Goal: Transaction & Acquisition: Purchase product/service

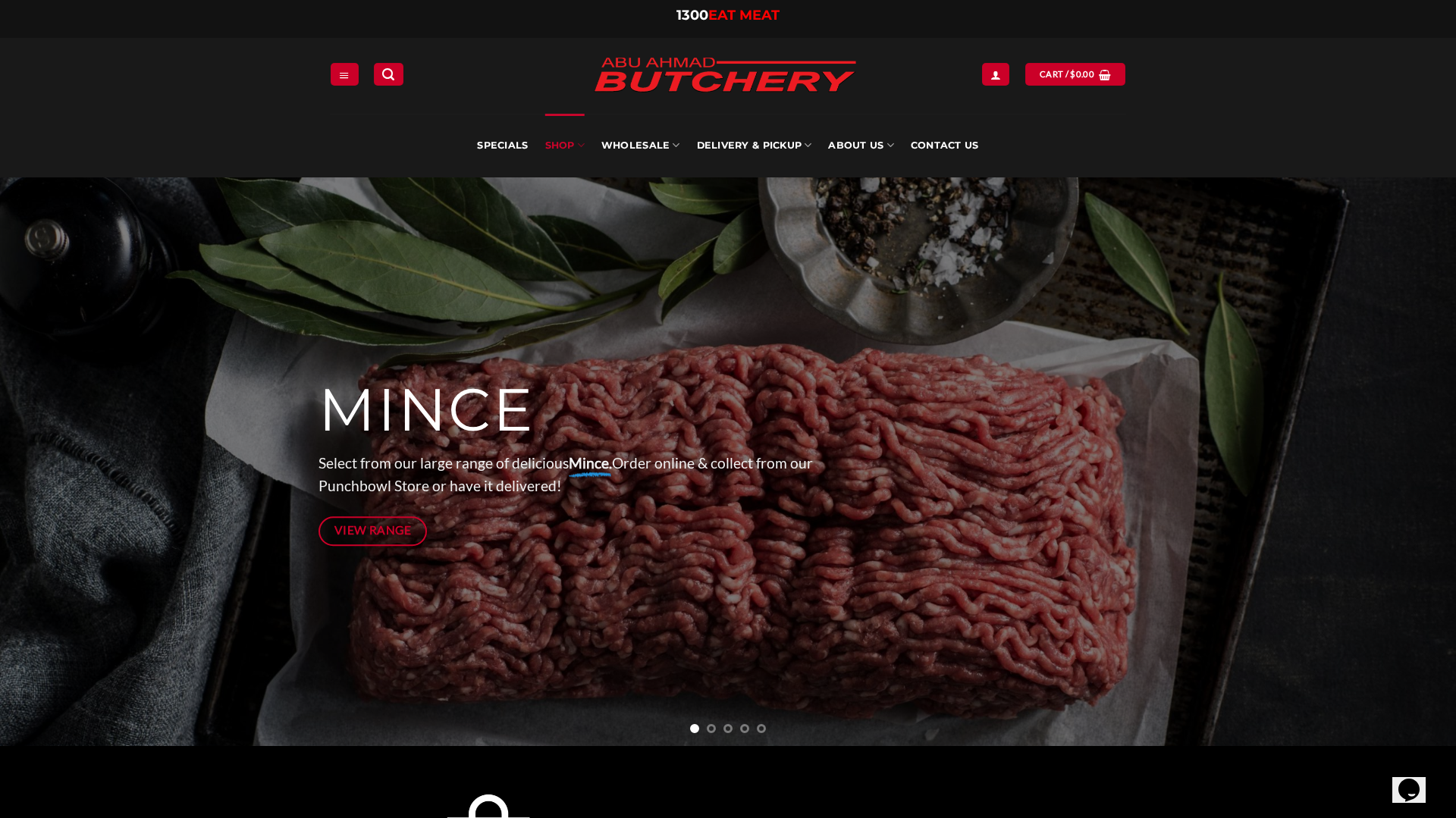
click at [565, 155] on link "SHOP" at bounding box center [565, 146] width 39 height 64
click at [571, 148] on link "SHOP" at bounding box center [565, 146] width 39 height 64
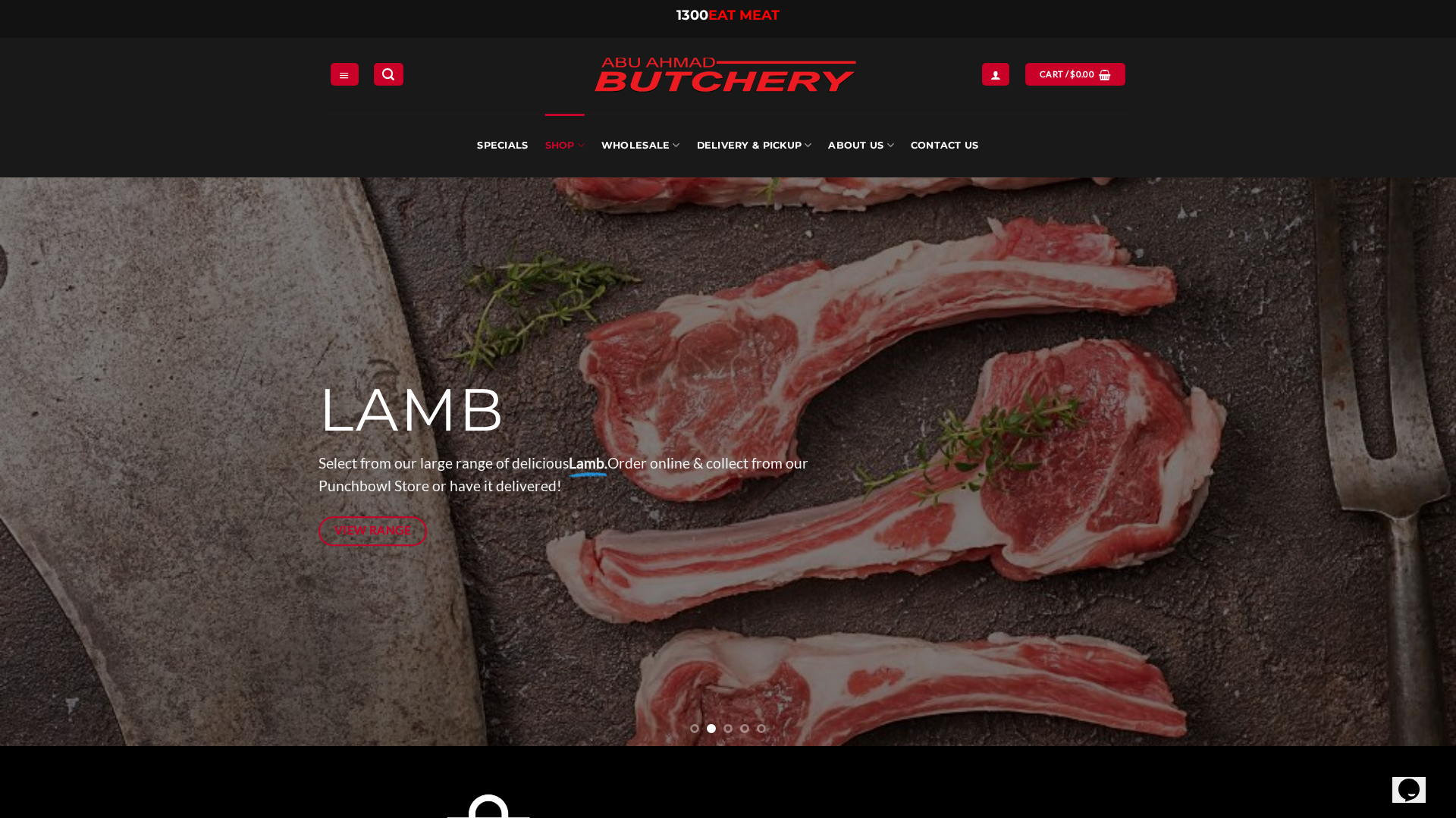
click at [576, 147] on link "SHOP" at bounding box center [565, 146] width 39 height 64
click at [374, 545] on link "View Range" at bounding box center [373, 531] width 108 height 29
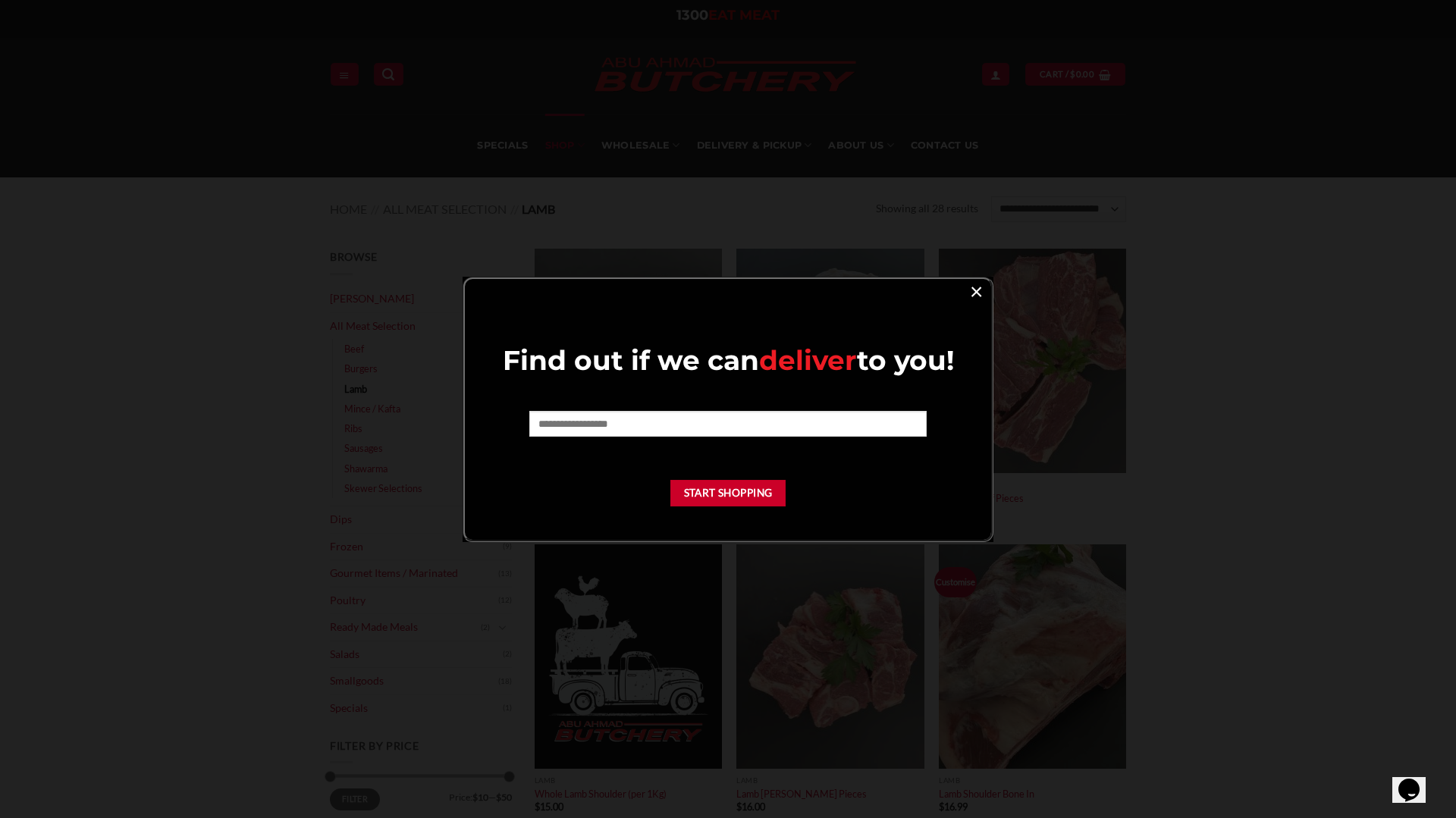
click at [981, 293] on link "×" at bounding box center [976, 290] width 22 height 20
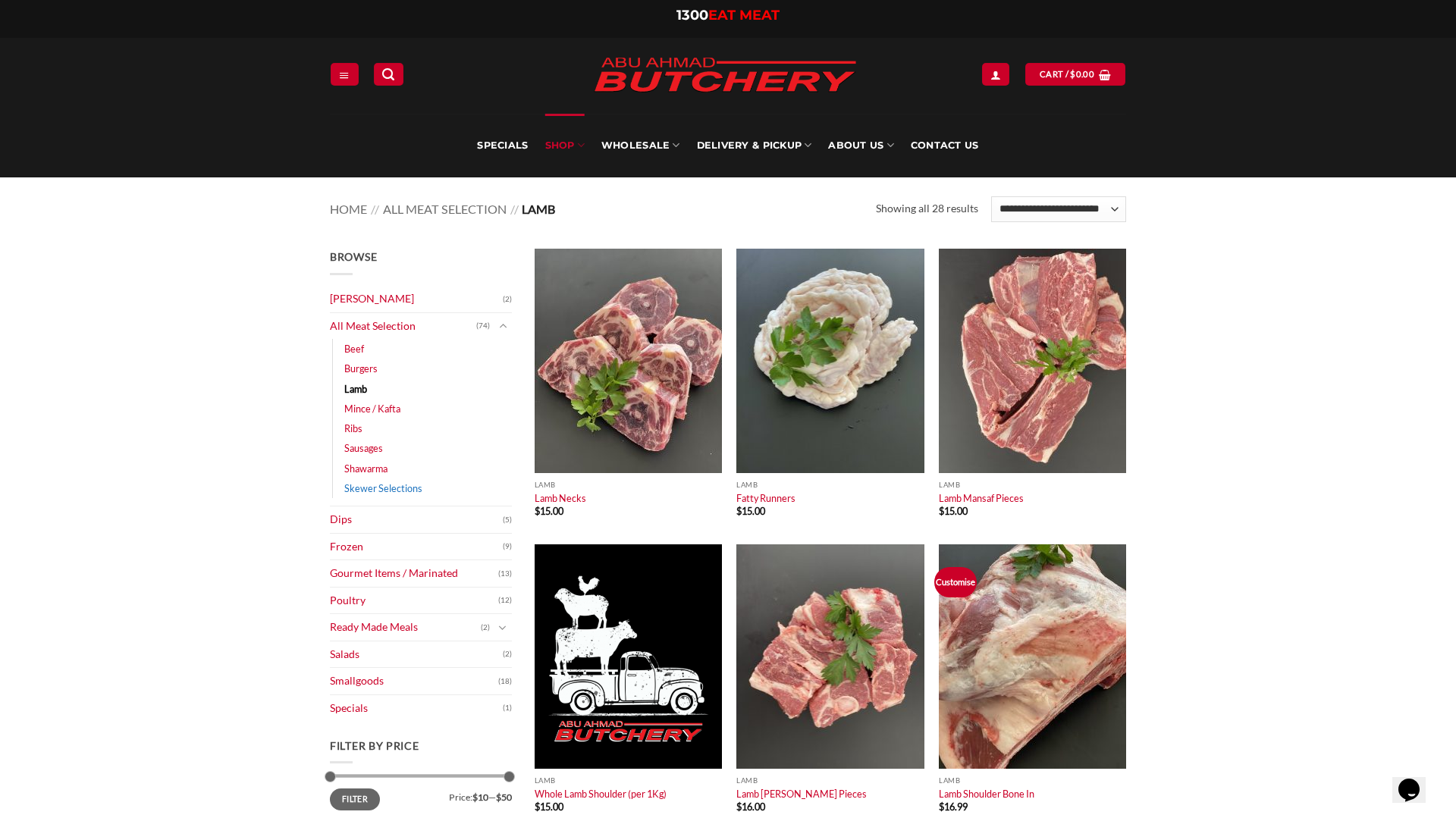
click at [374, 486] on link "Skewer Selections" at bounding box center [383, 488] width 78 height 20
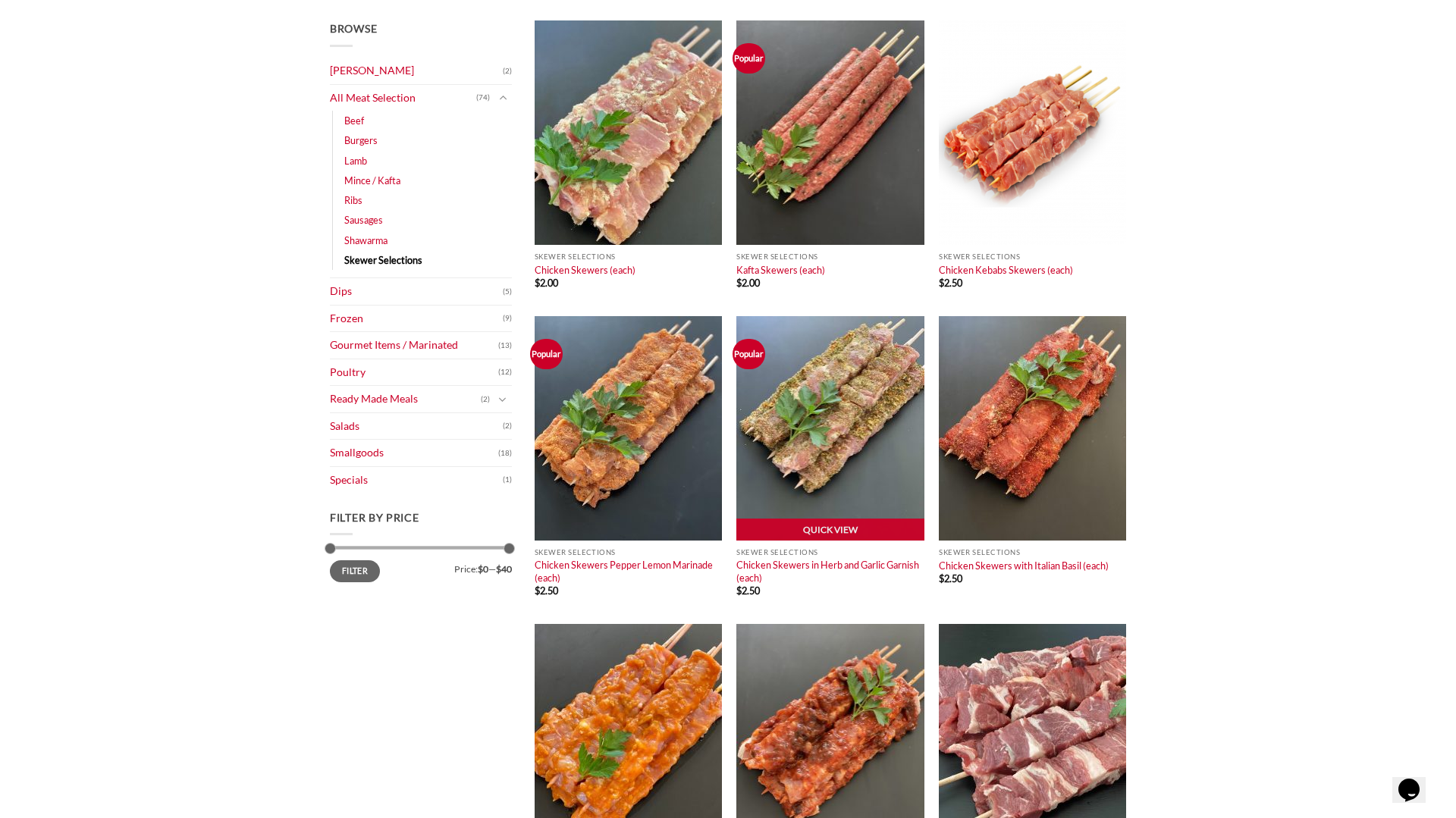
scroll to position [245, 0]
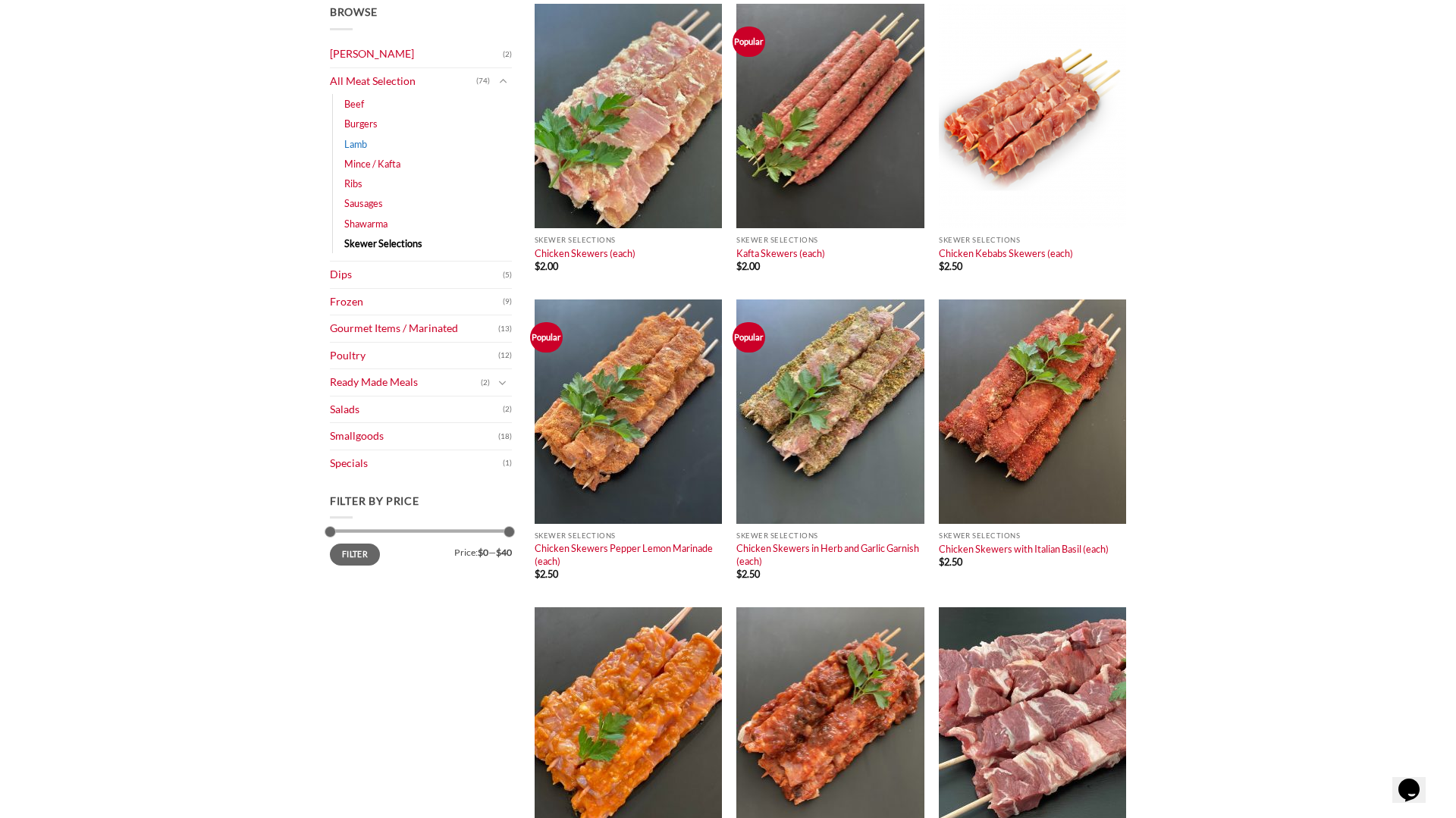
click at [364, 143] on link "Lamb" at bounding box center [355, 144] width 23 height 20
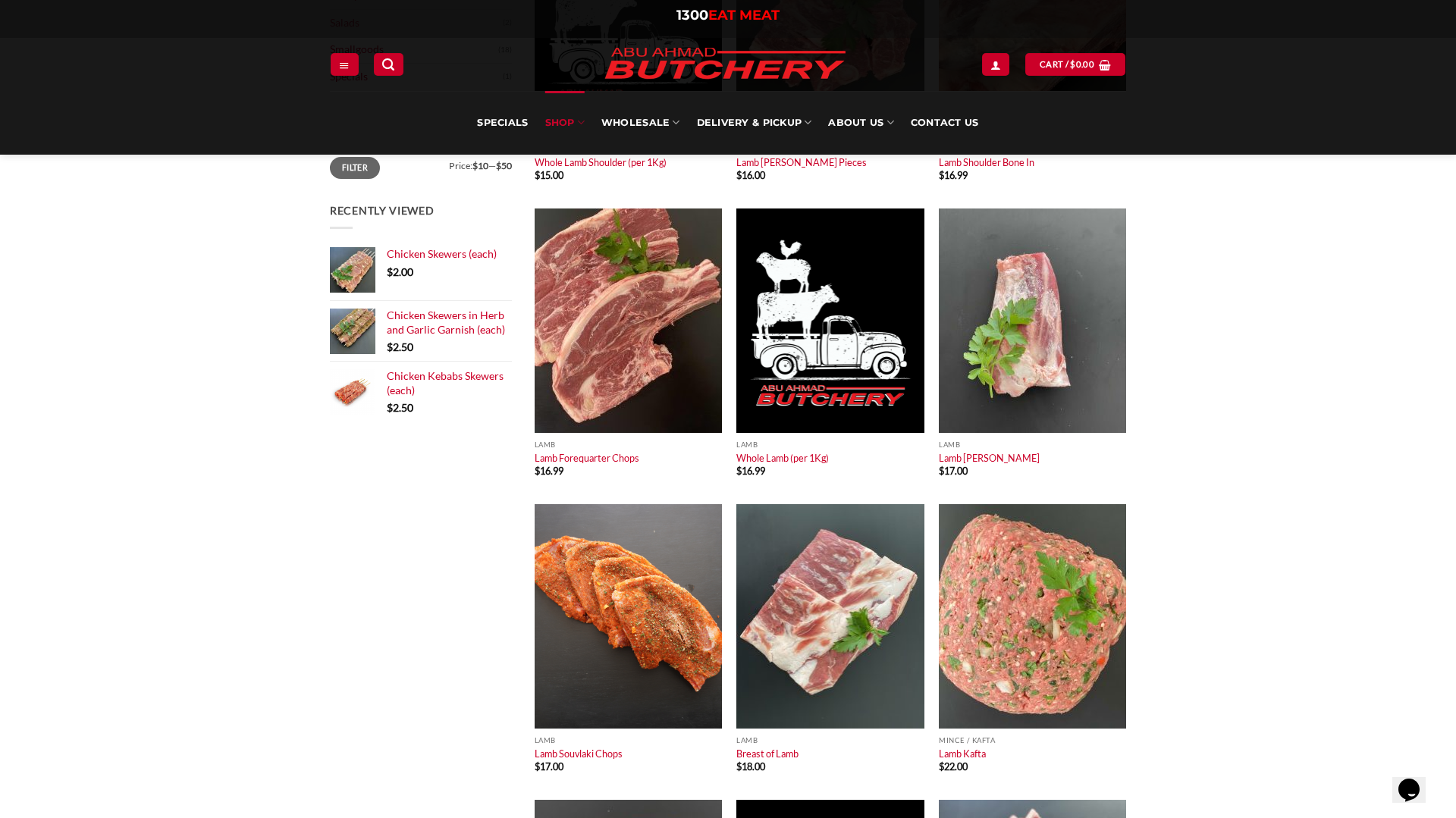
scroll to position [631, 0]
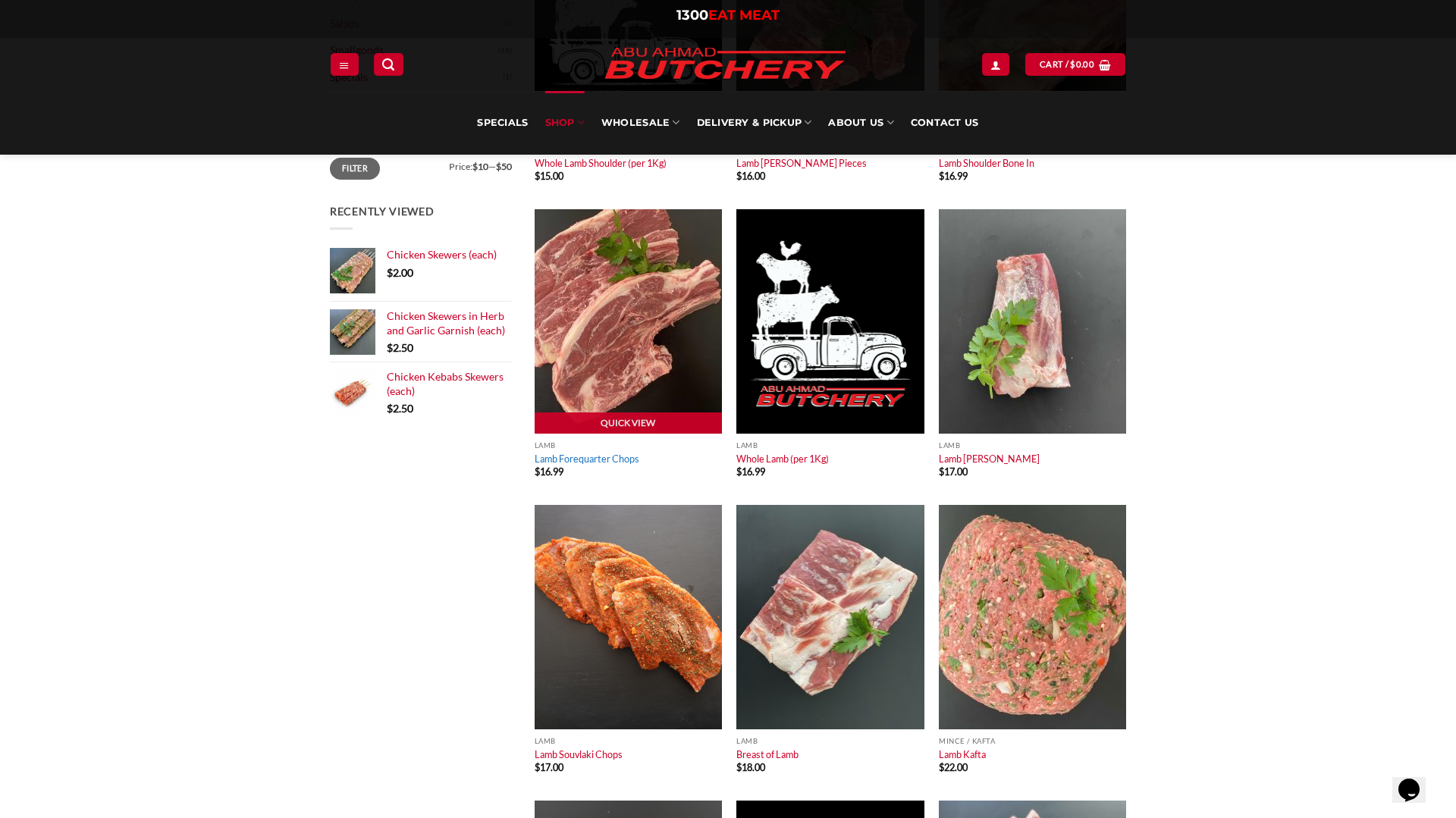
click at [586, 463] on link "Lamb Forequarter Chops" at bounding box center [587, 458] width 104 height 12
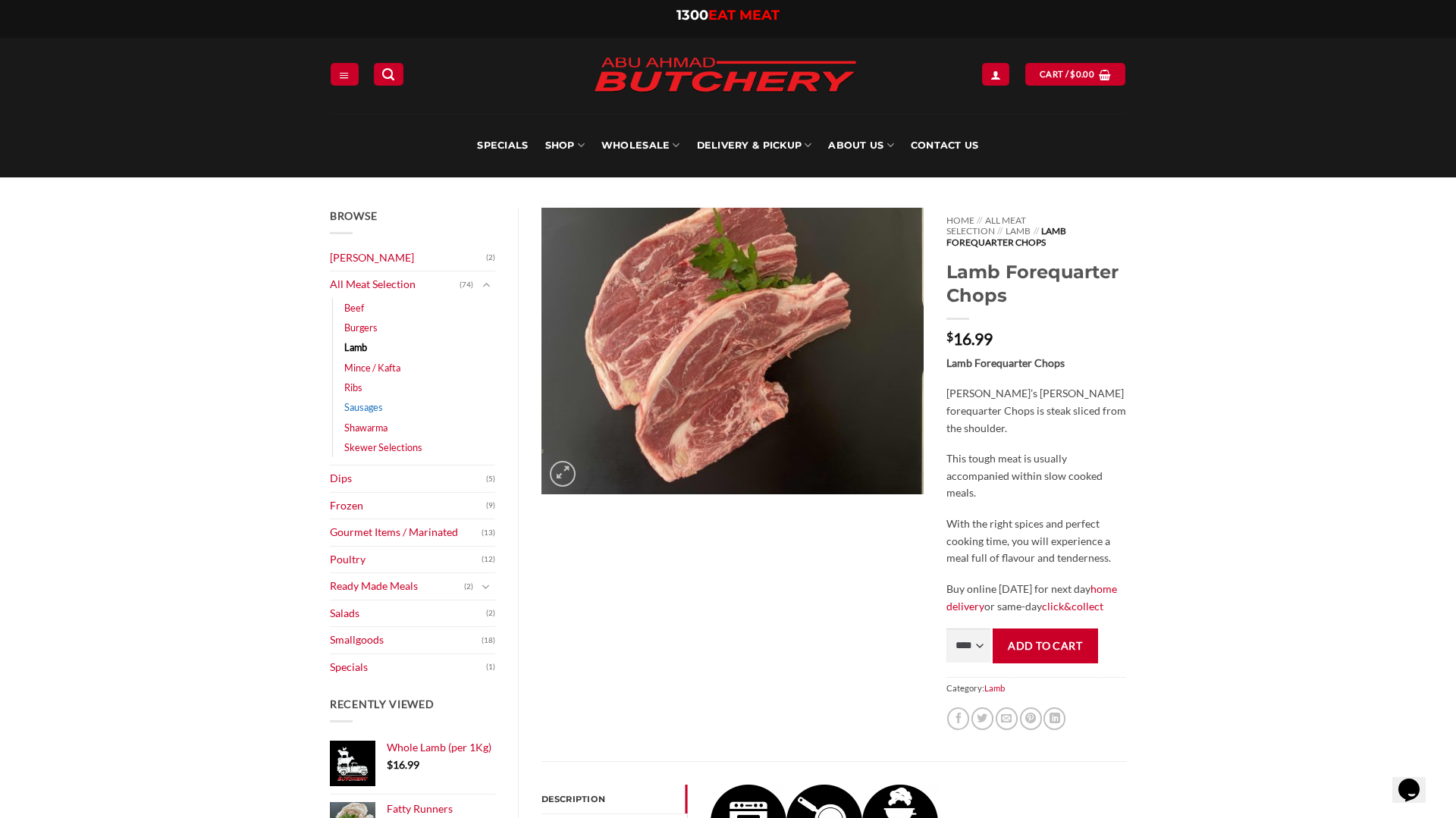
click at [366, 405] on link "Sausages" at bounding box center [363, 407] width 38 height 20
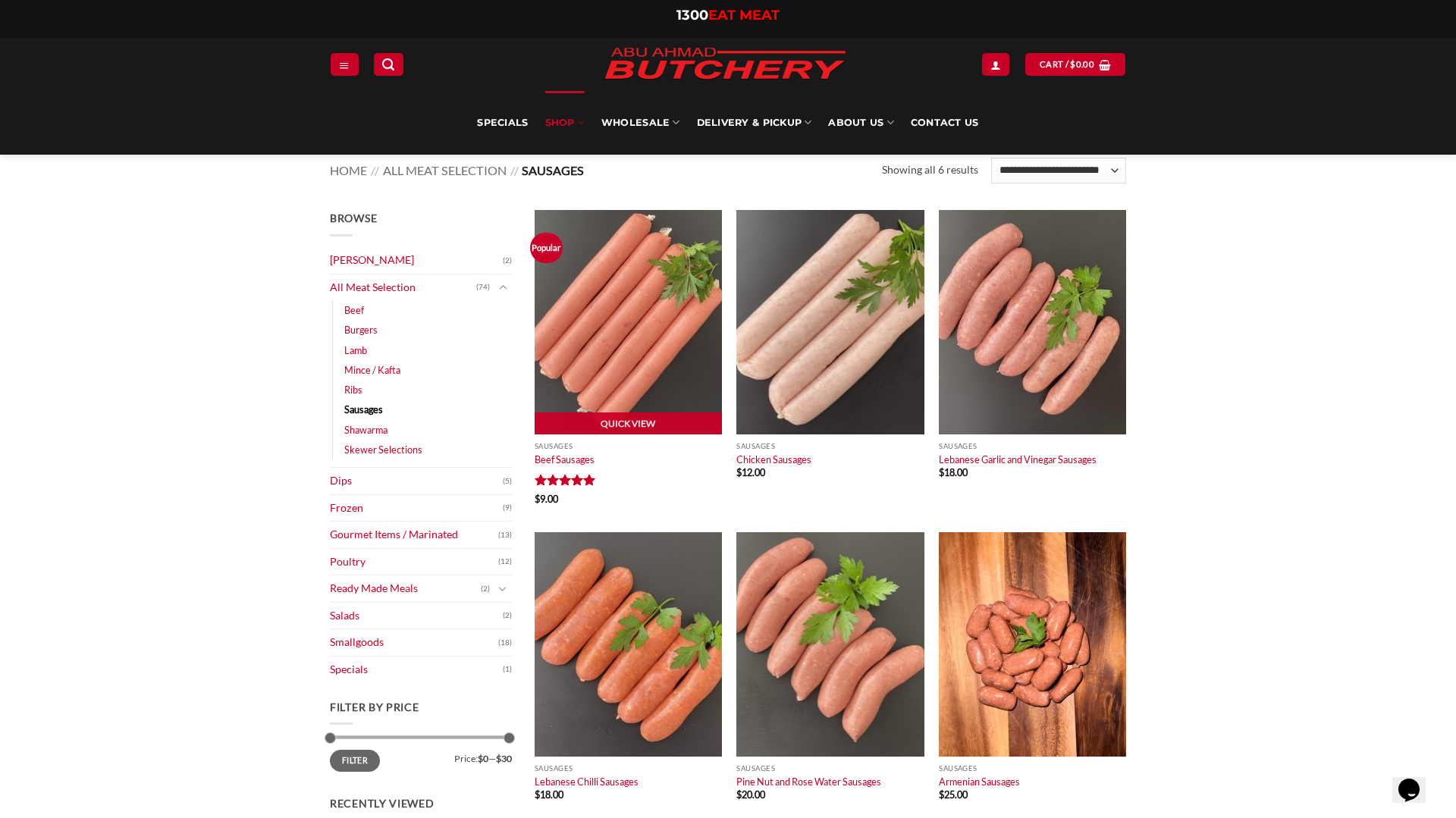
scroll to position [25, 0]
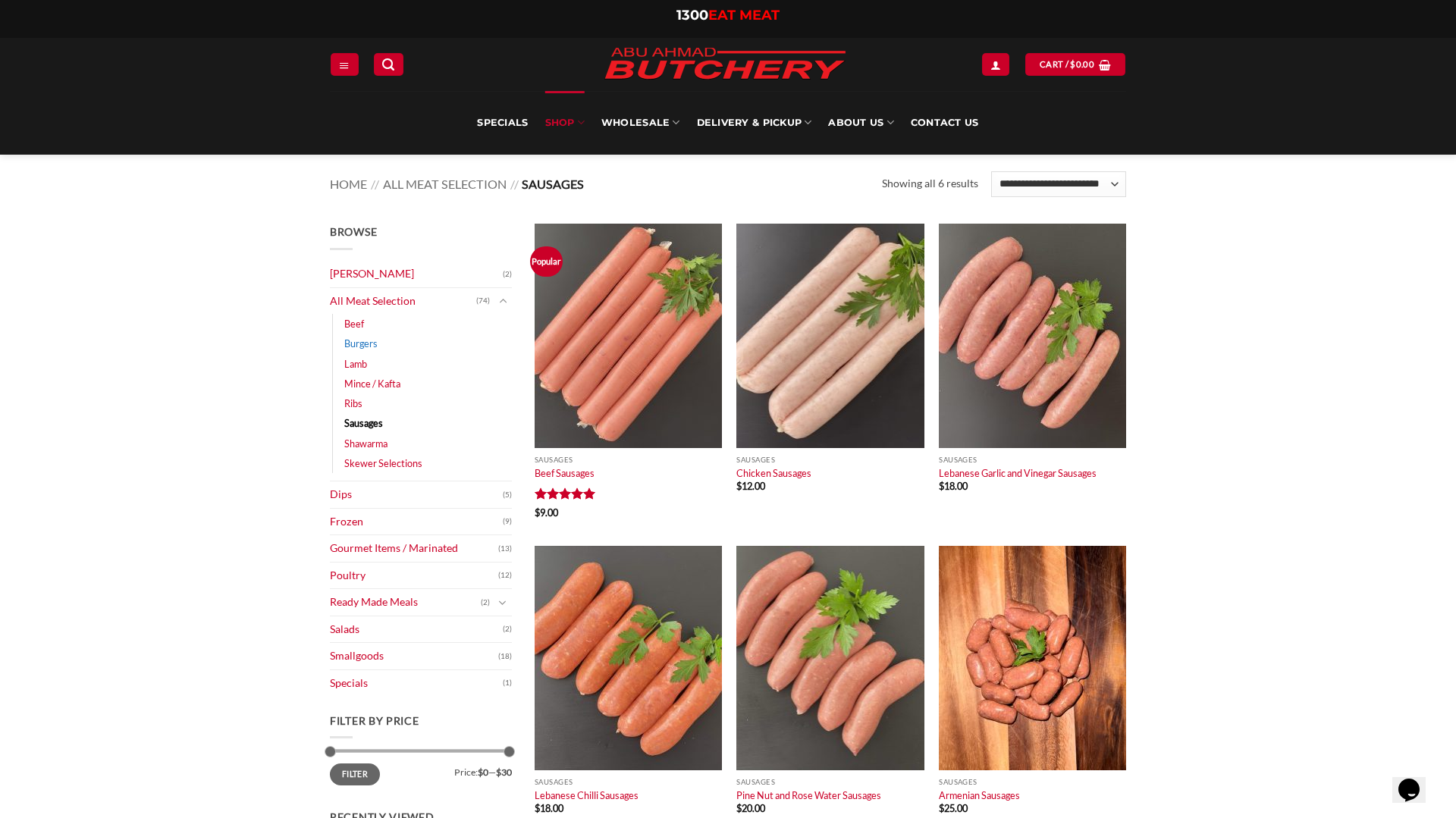
click at [360, 341] on link "Burgers" at bounding box center [360, 343] width 33 height 20
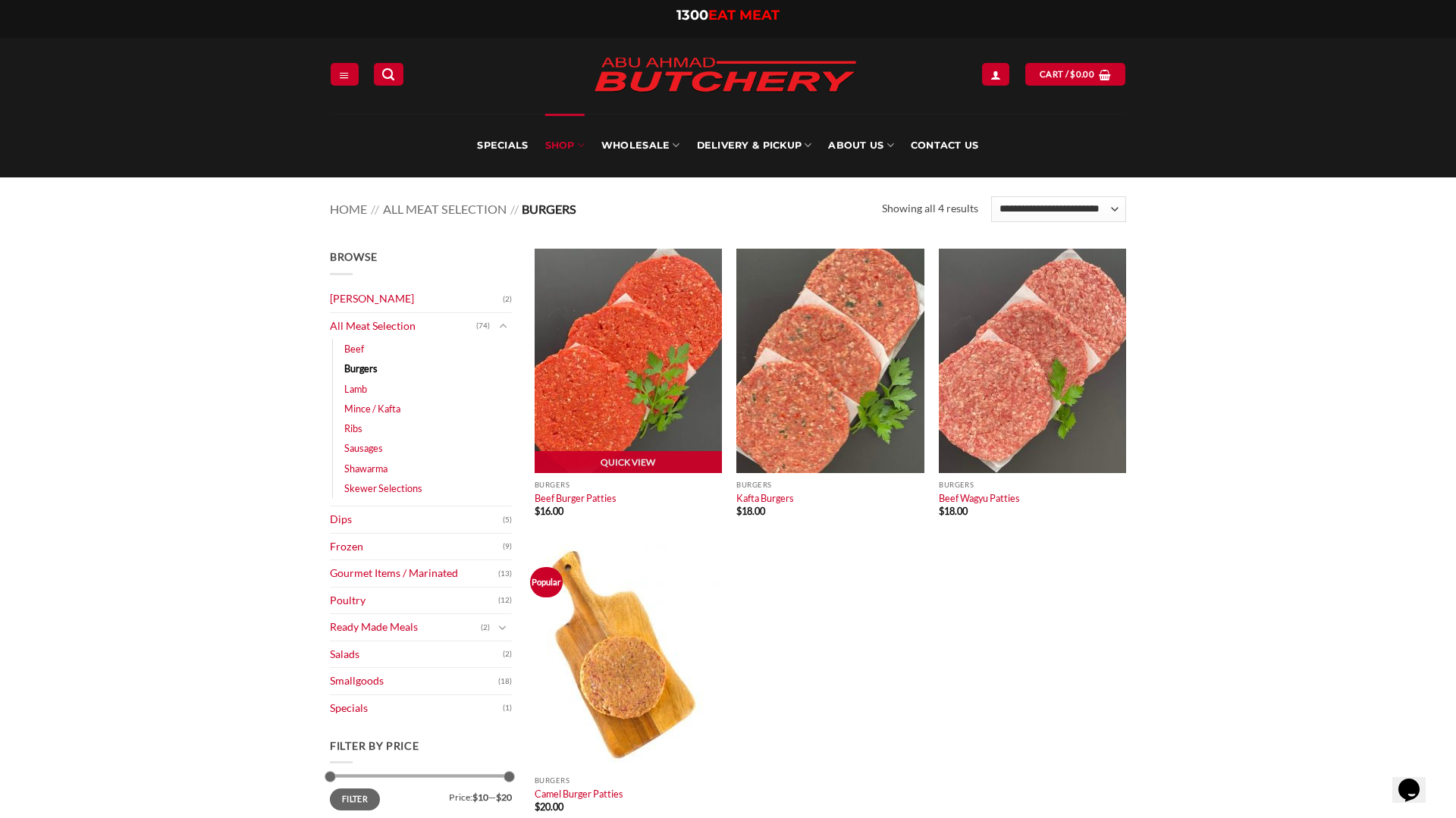
click at [622, 407] on img at bounding box center [629, 360] width 188 height 224
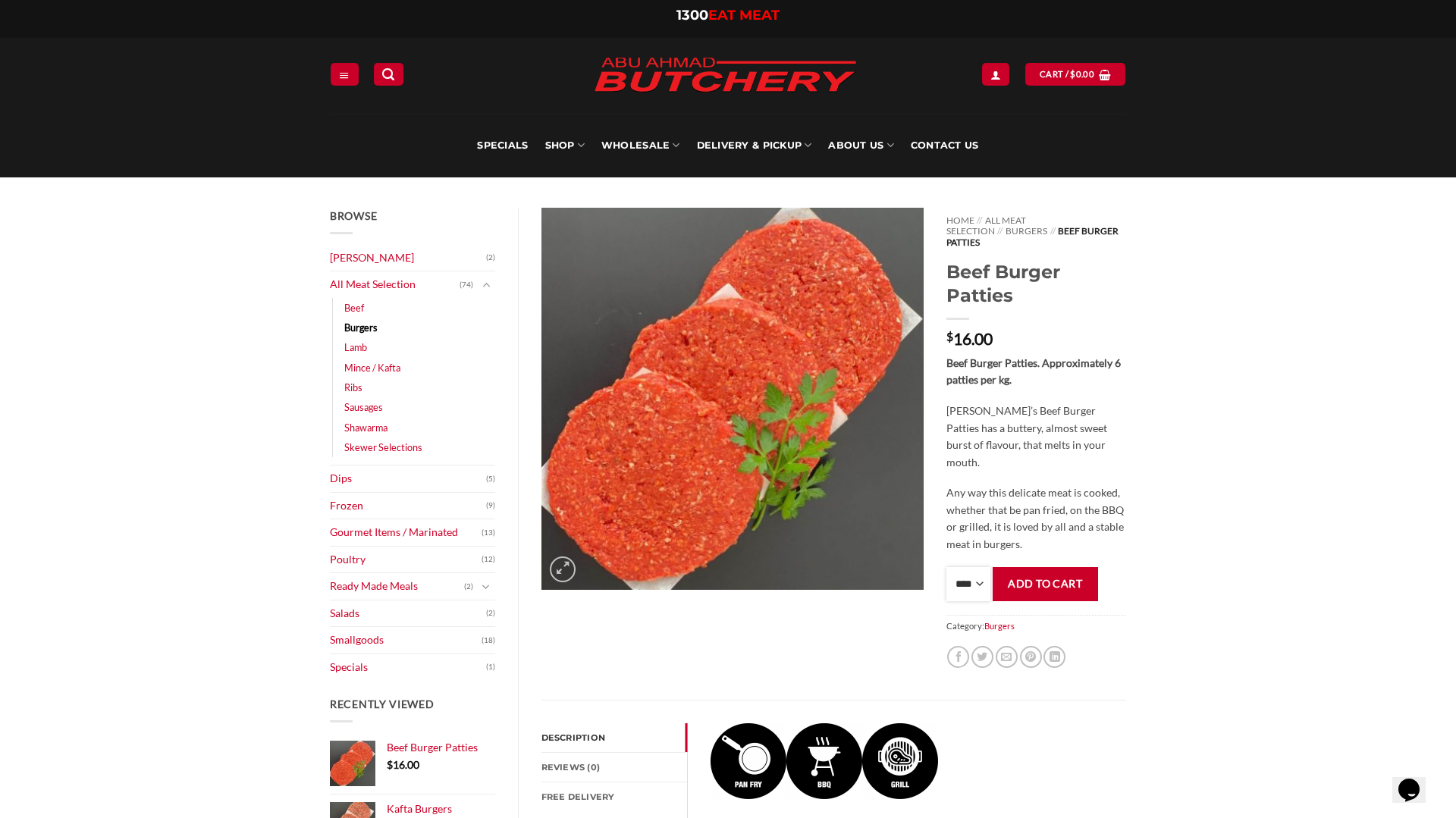
click at [980, 570] on select "**** * *** * *** * *** * *** * *** * *** * *** * *** * *** ** **** ** **** ** *…" at bounding box center [968, 584] width 44 height 34
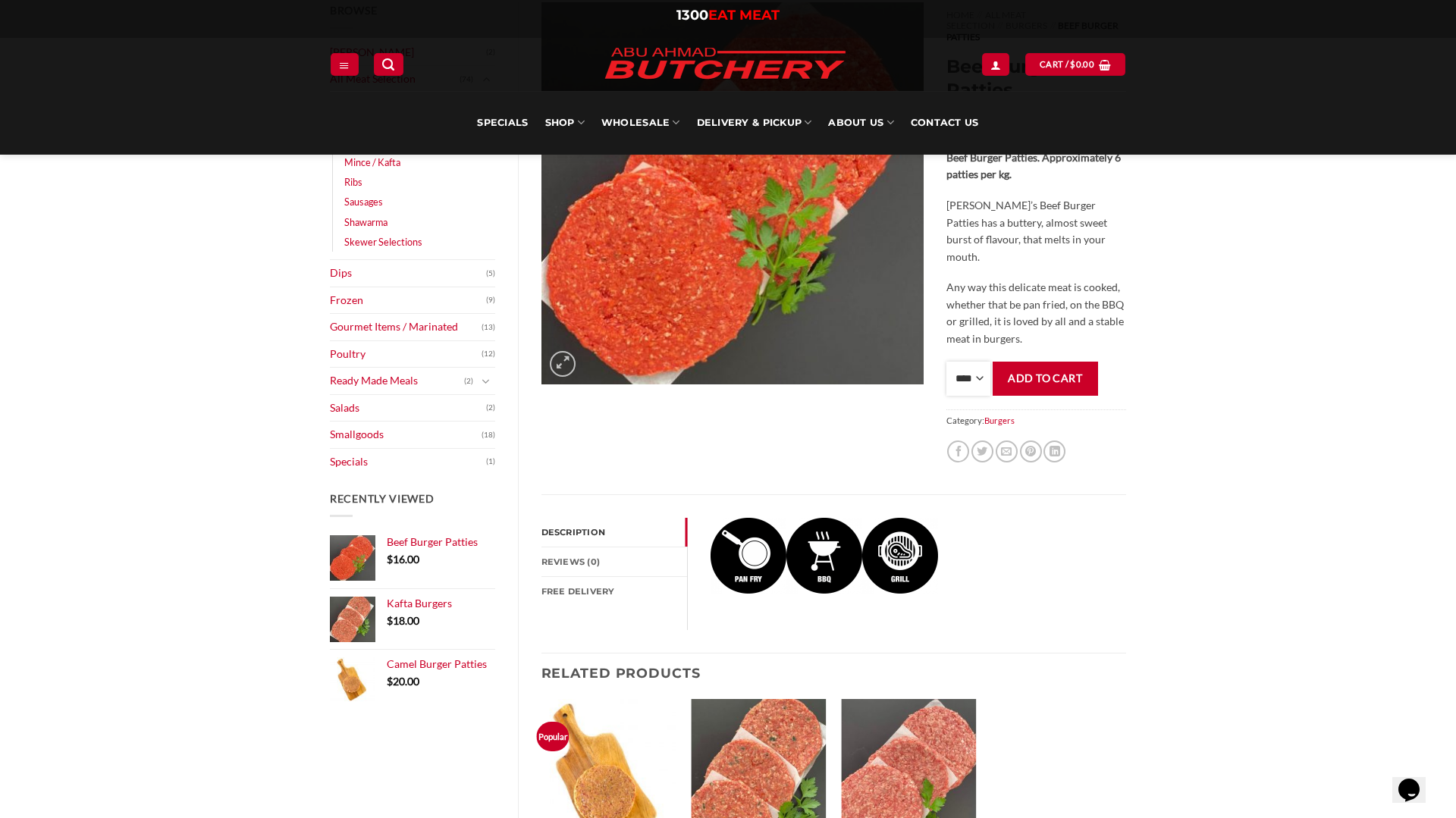
scroll to position [194, 0]
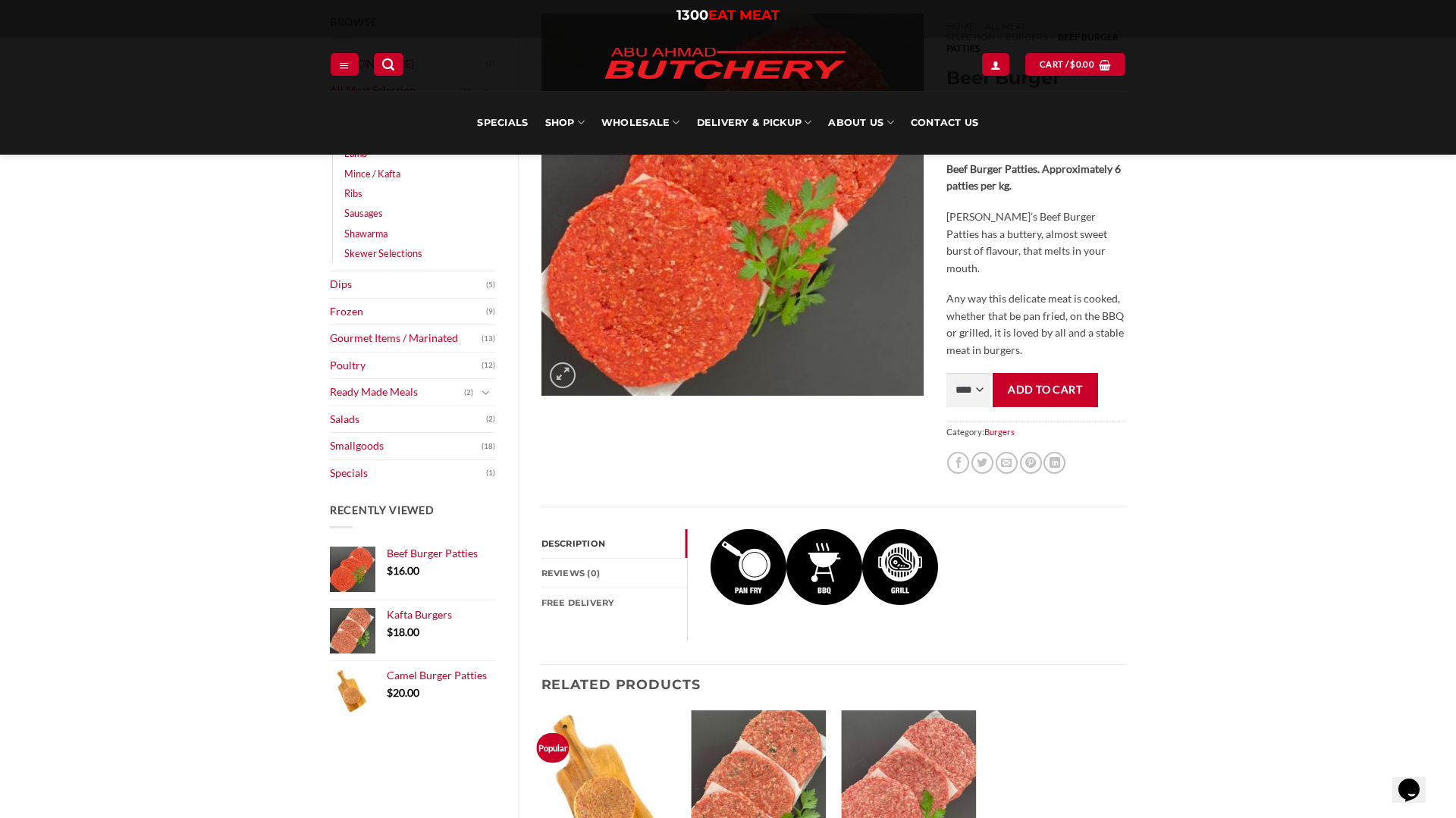
click at [636, 534] on link "Description" at bounding box center [615, 543] width 147 height 29
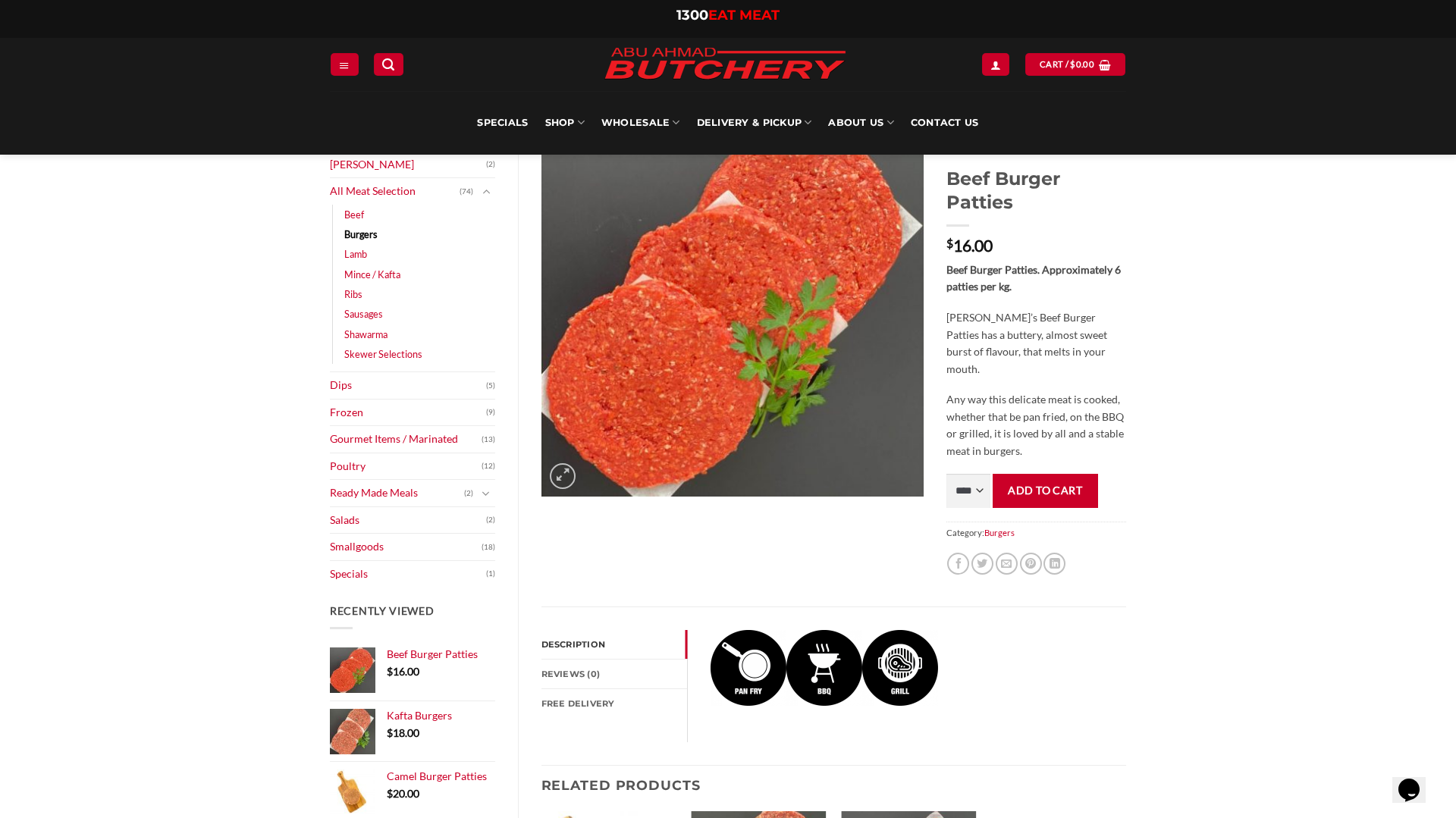
scroll to position [0, 0]
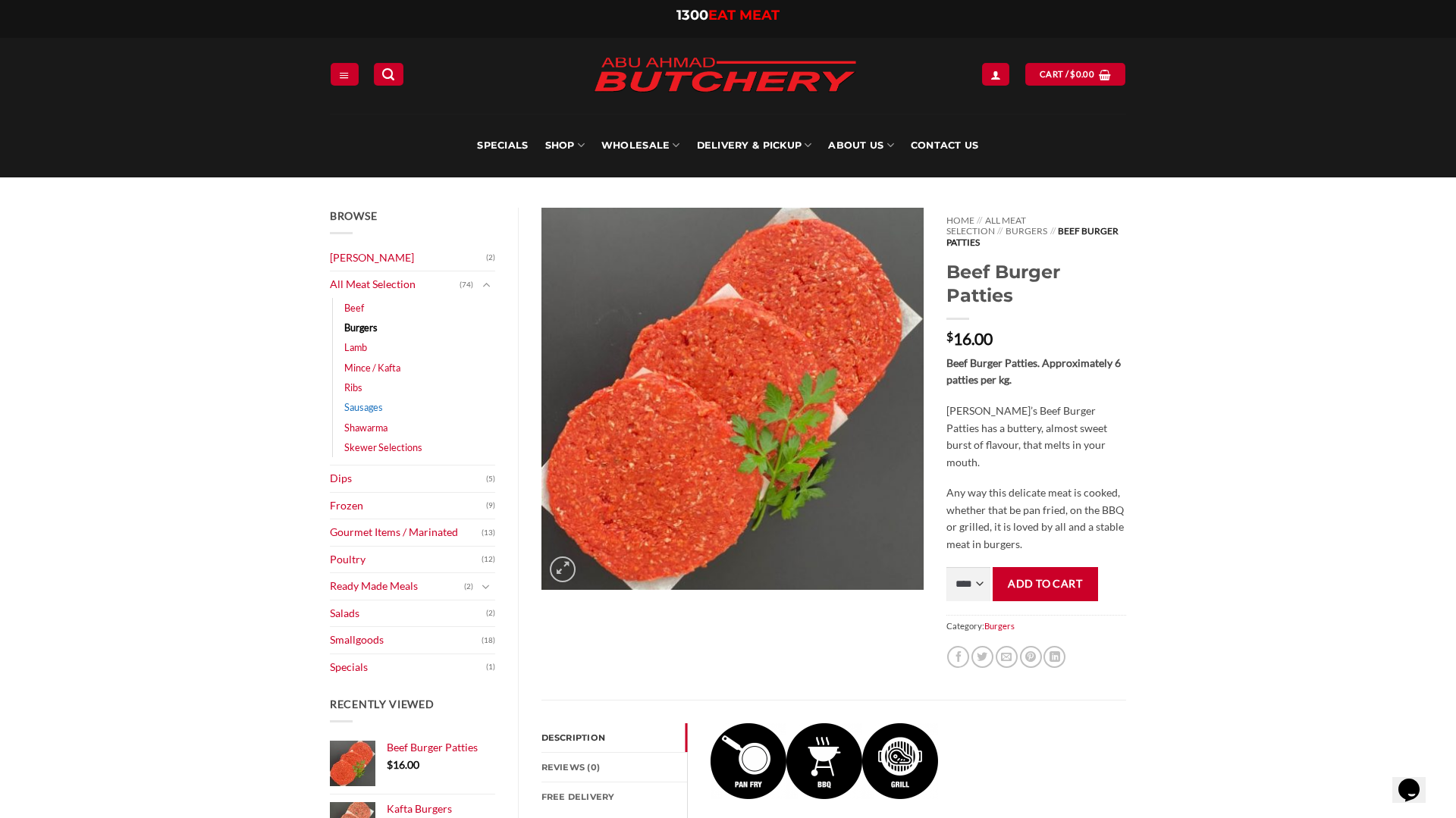
click at [373, 410] on link "Sausages" at bounding box center [363, 407] width 38 height 20
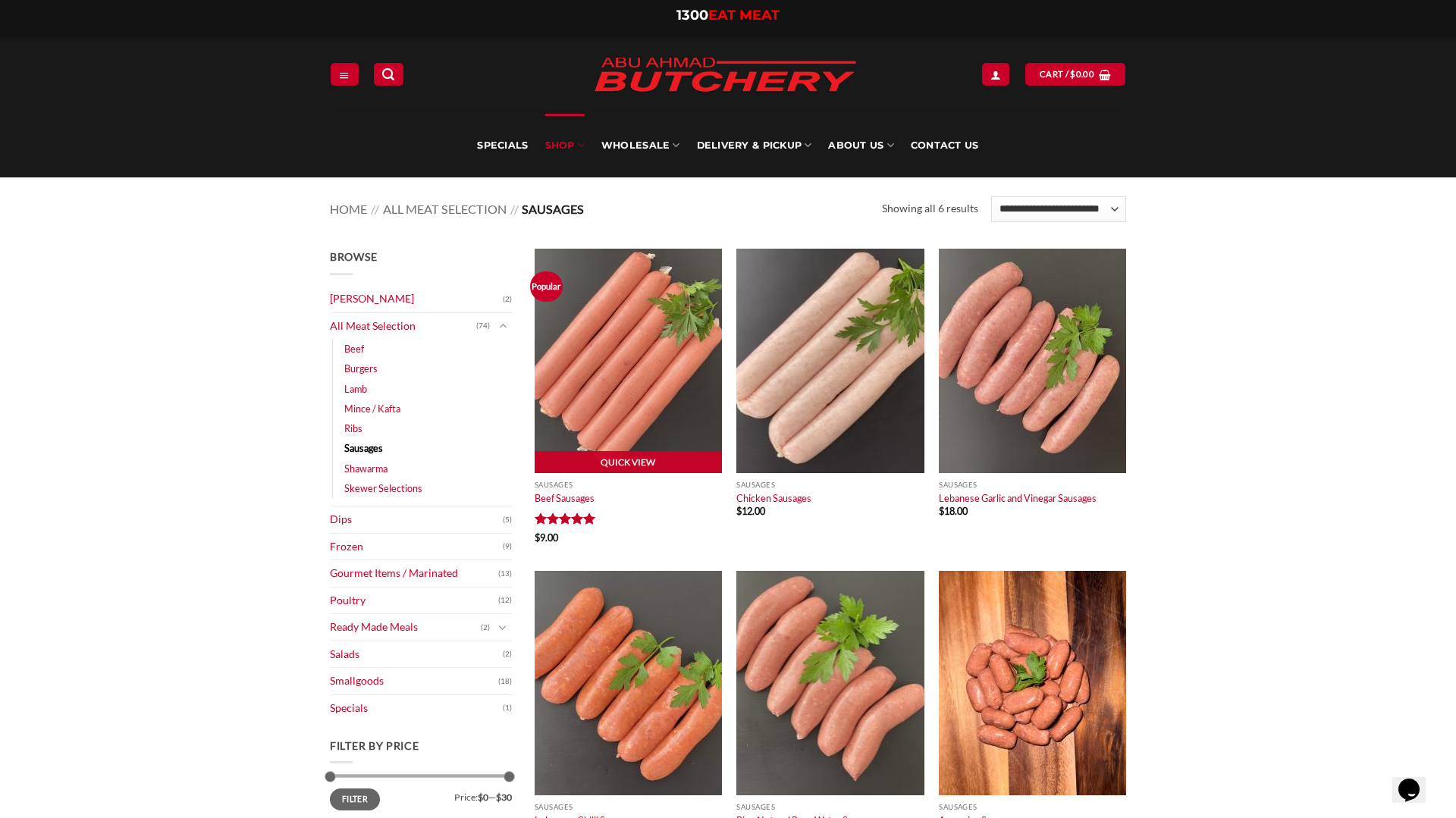
click at [593, 351] on img at bounding box center [629, 360] width 188 height 224
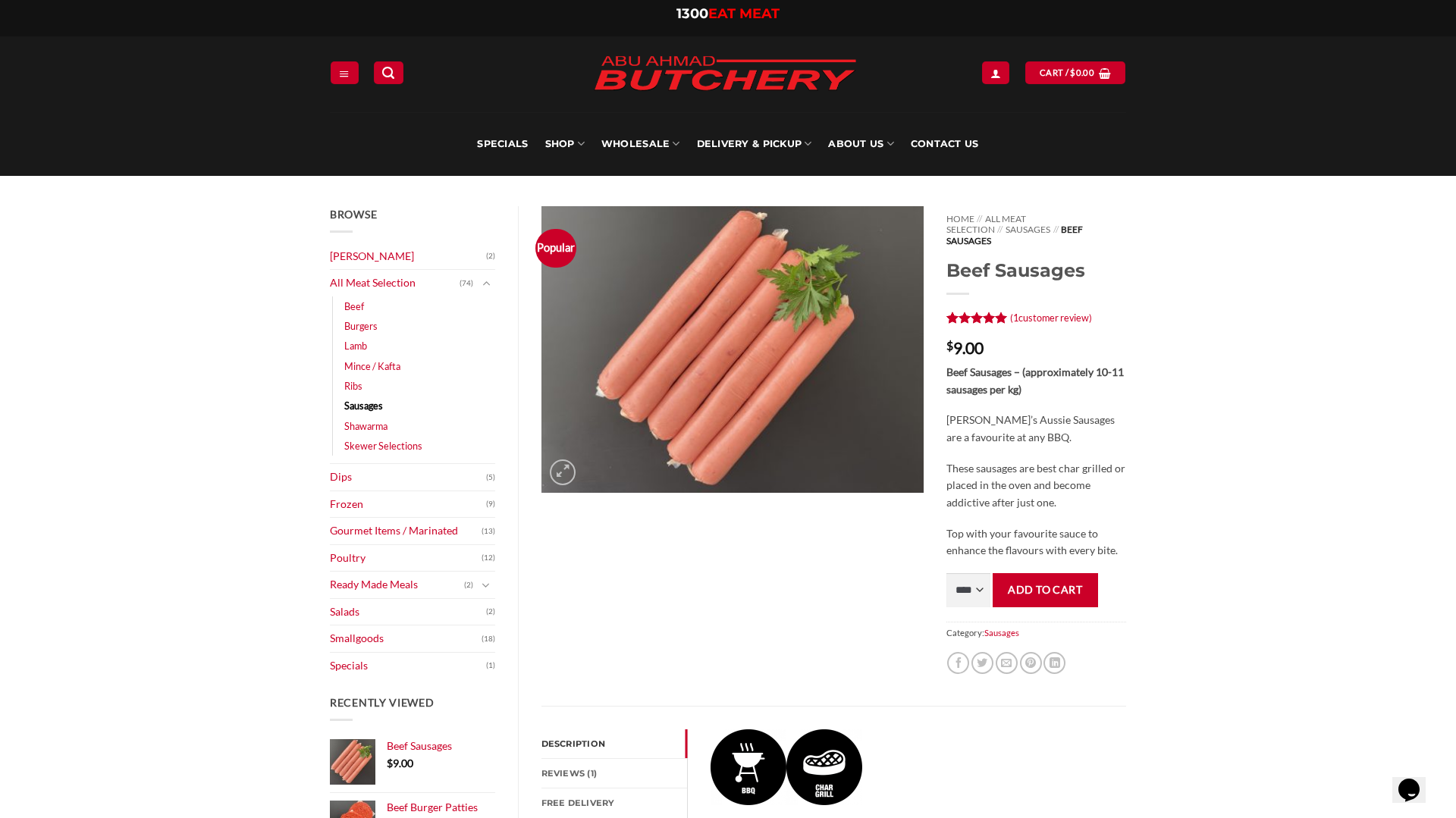
scroll to position [8, 0]
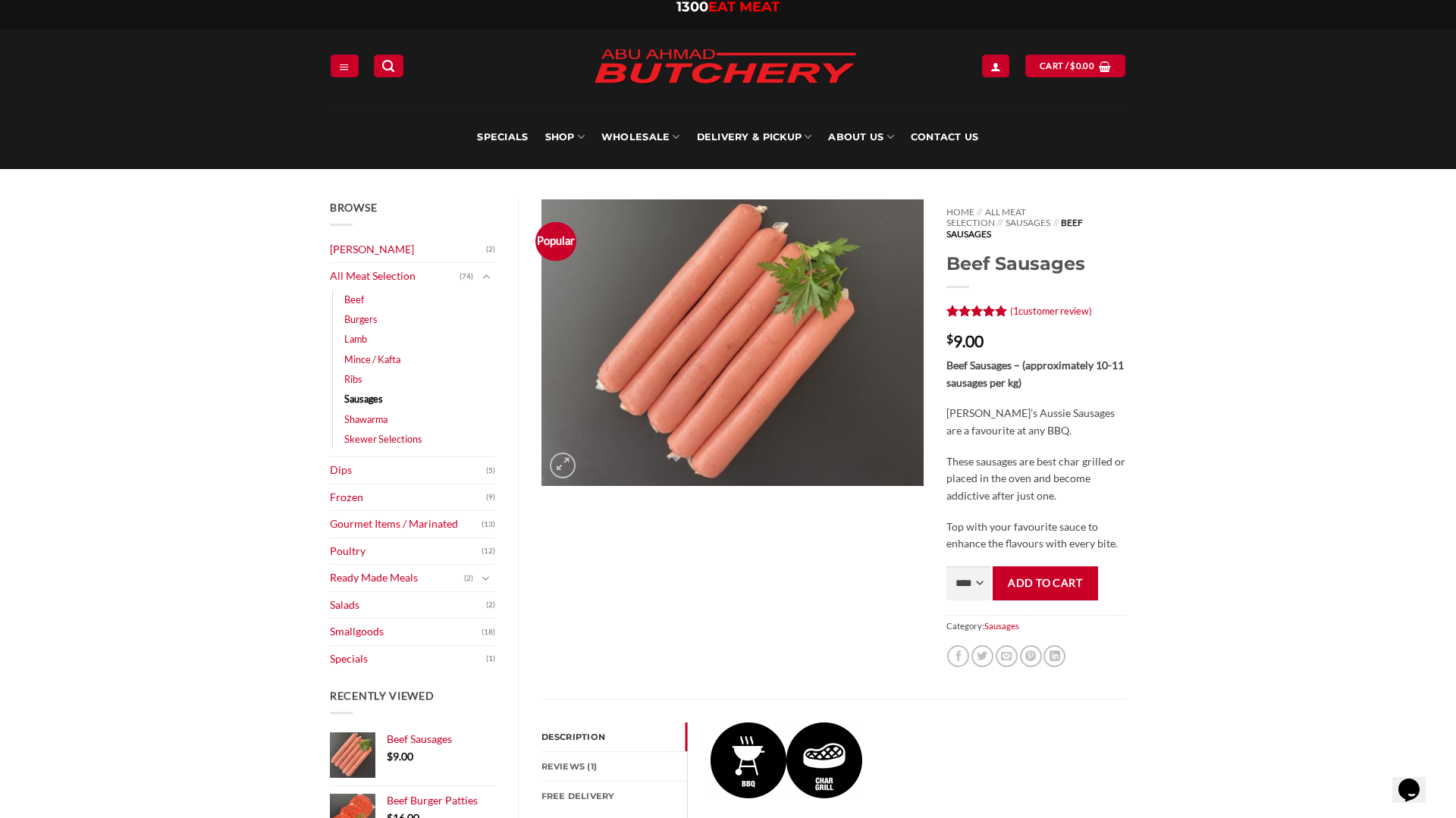
click at [356, 399] on link "Sausages" at bounding box center [363, 398] width 38 height 20
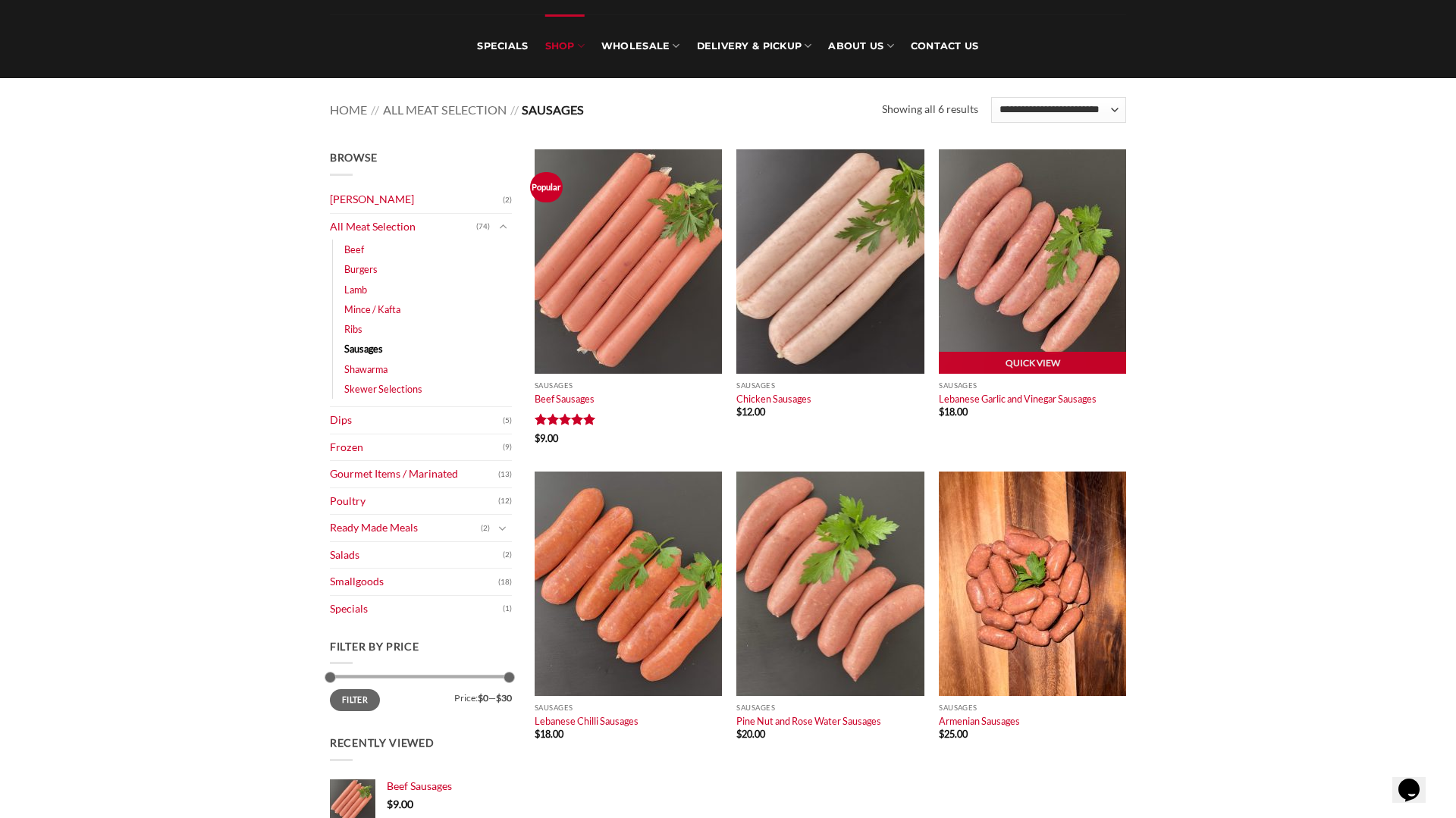
scroll to position [103, 0]
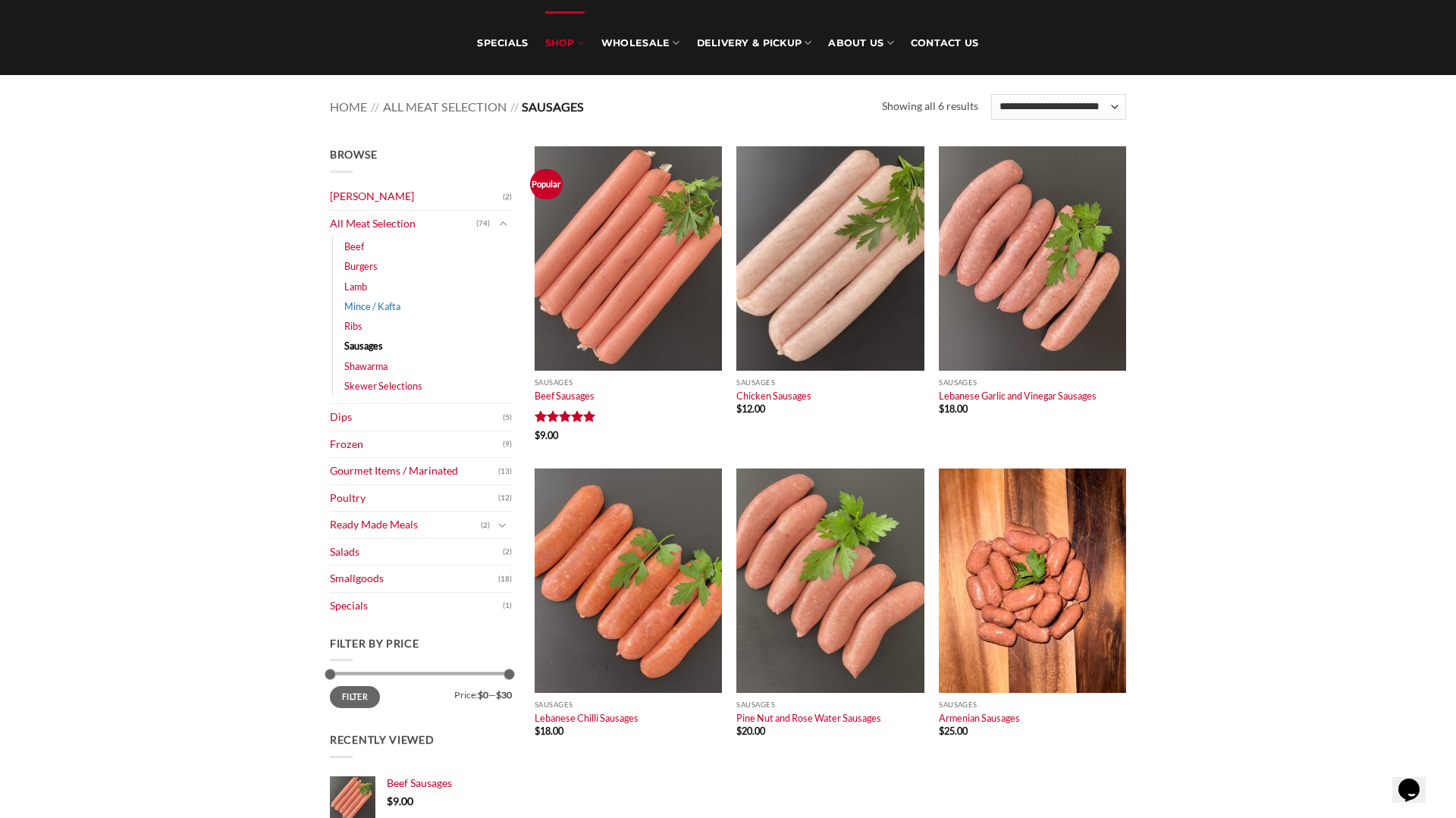
click at [367, 306] on link "Mince / Kafta" at bounding box center [372, 306] width 56 height 20
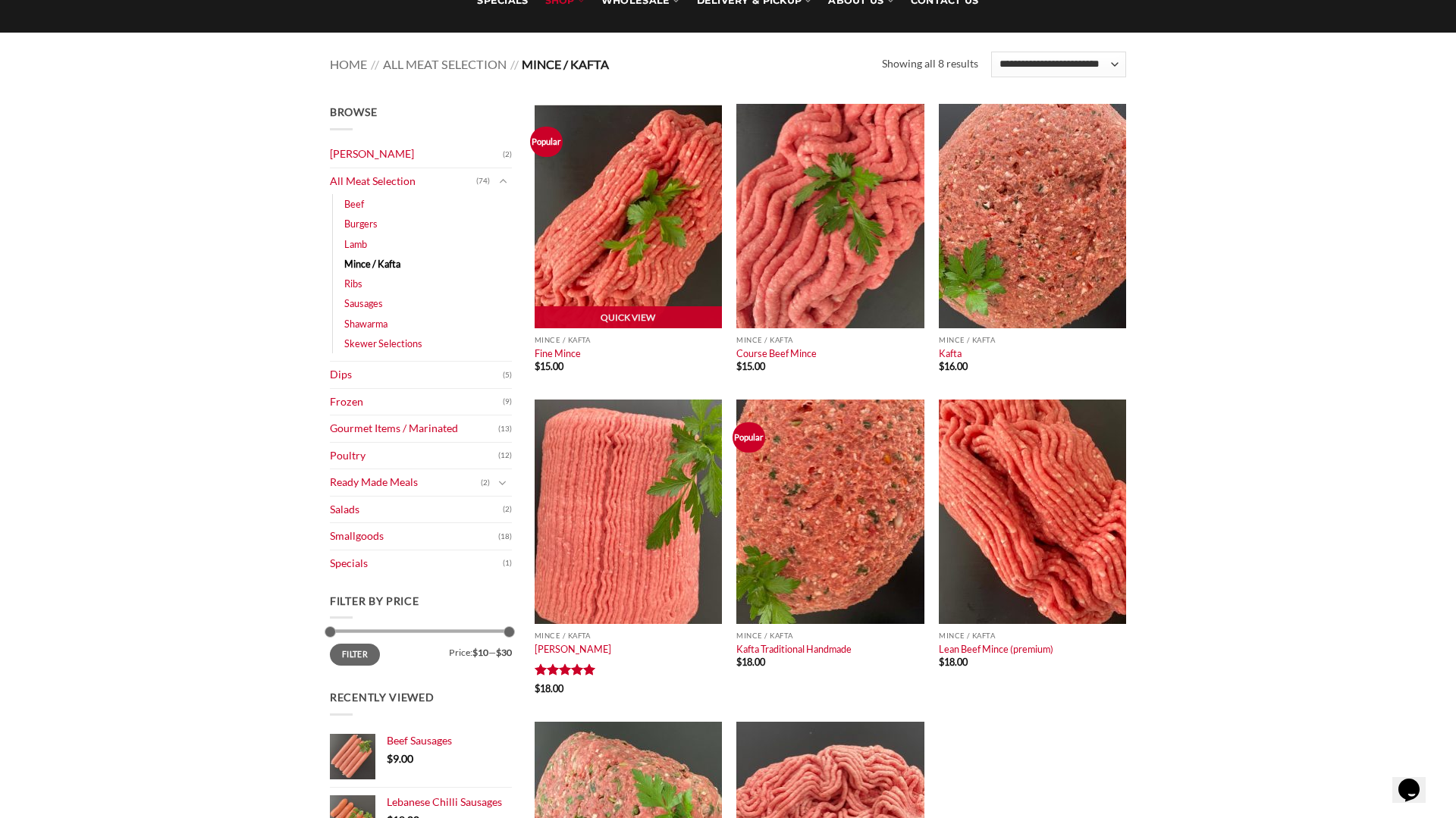
scroll to position [152, 0]
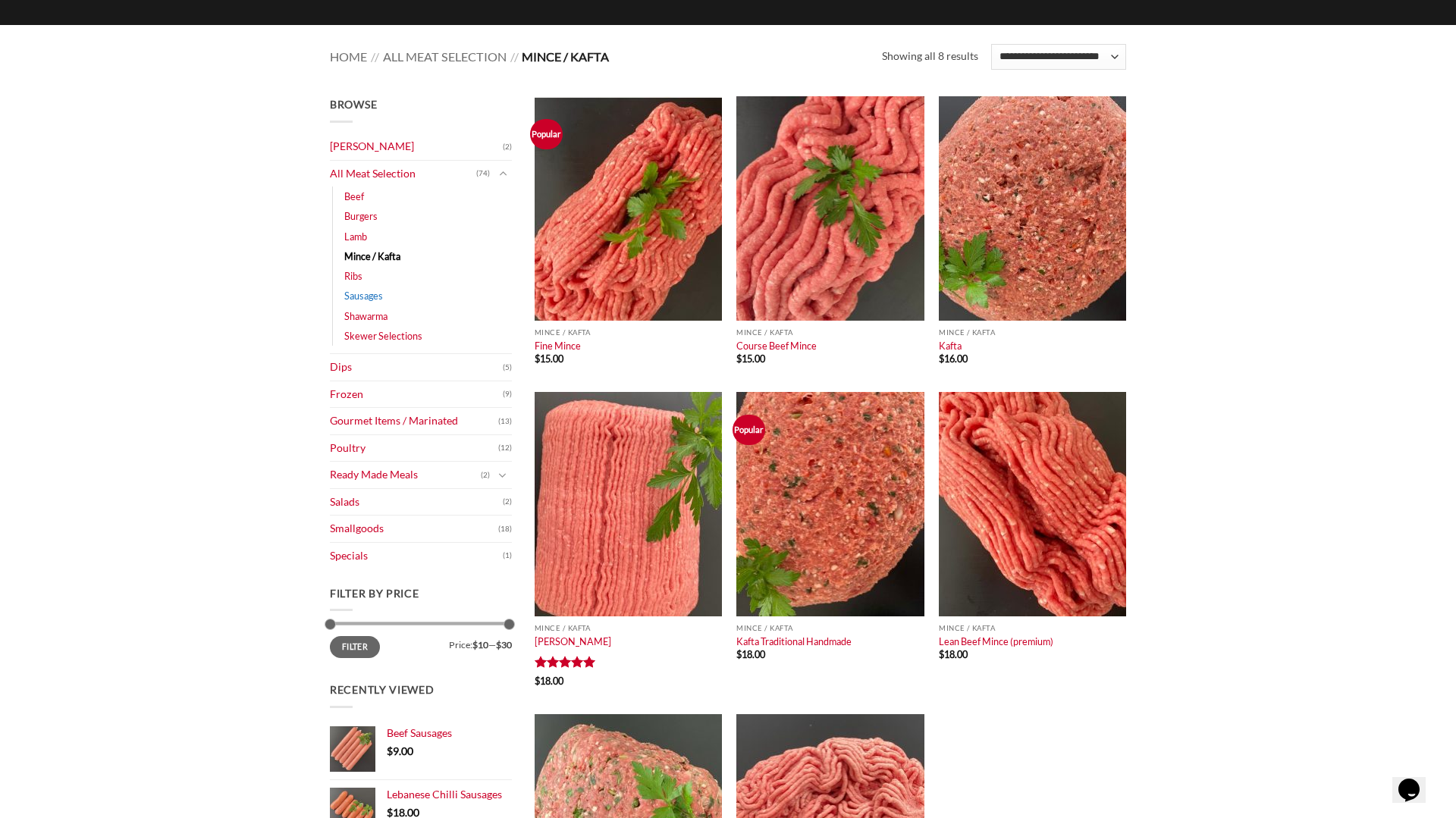
click at [380, 296] on link "Sausages" at bounding box center [363, 296] width 38 height 20
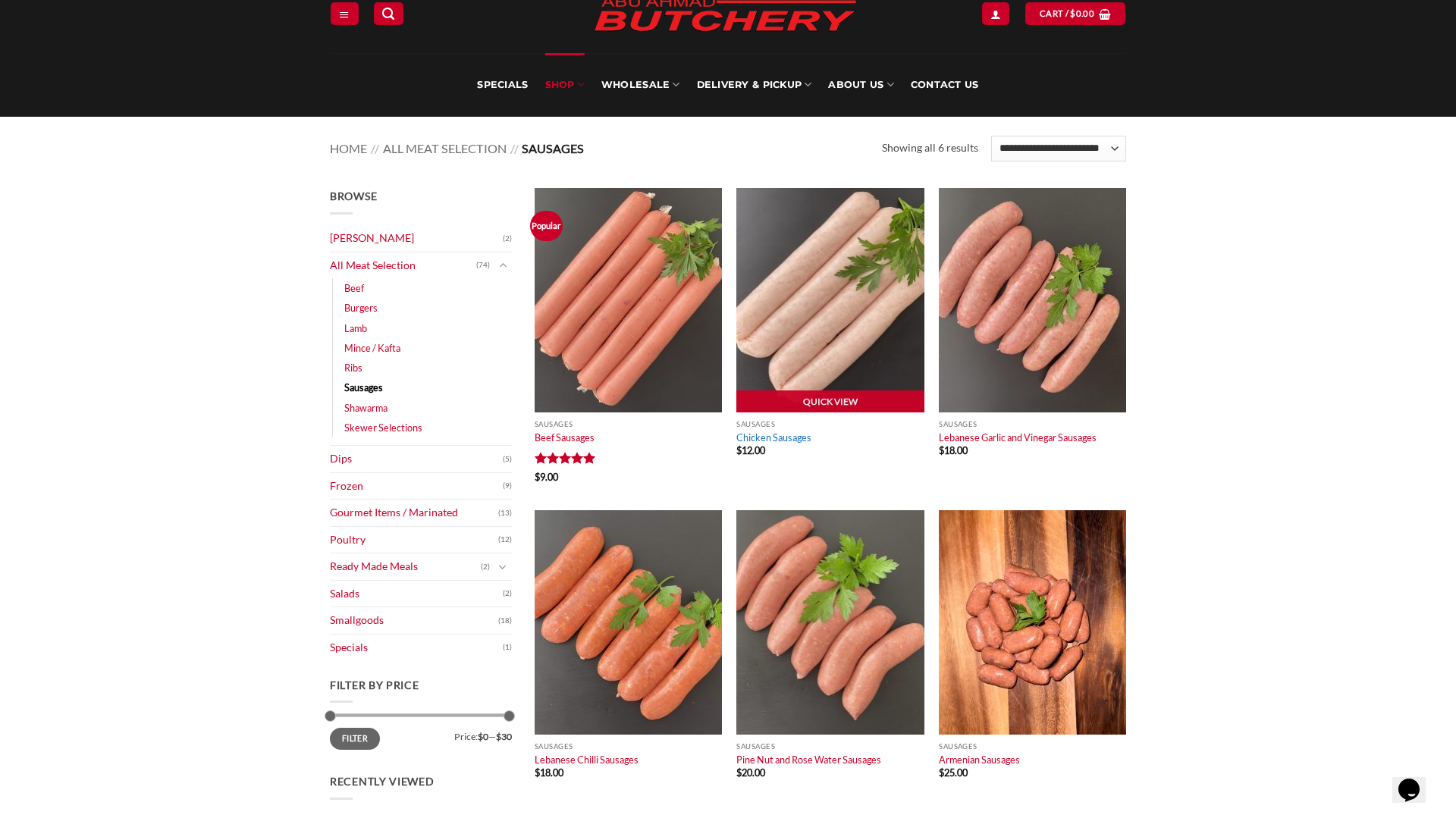
scroll to position [74, 0]
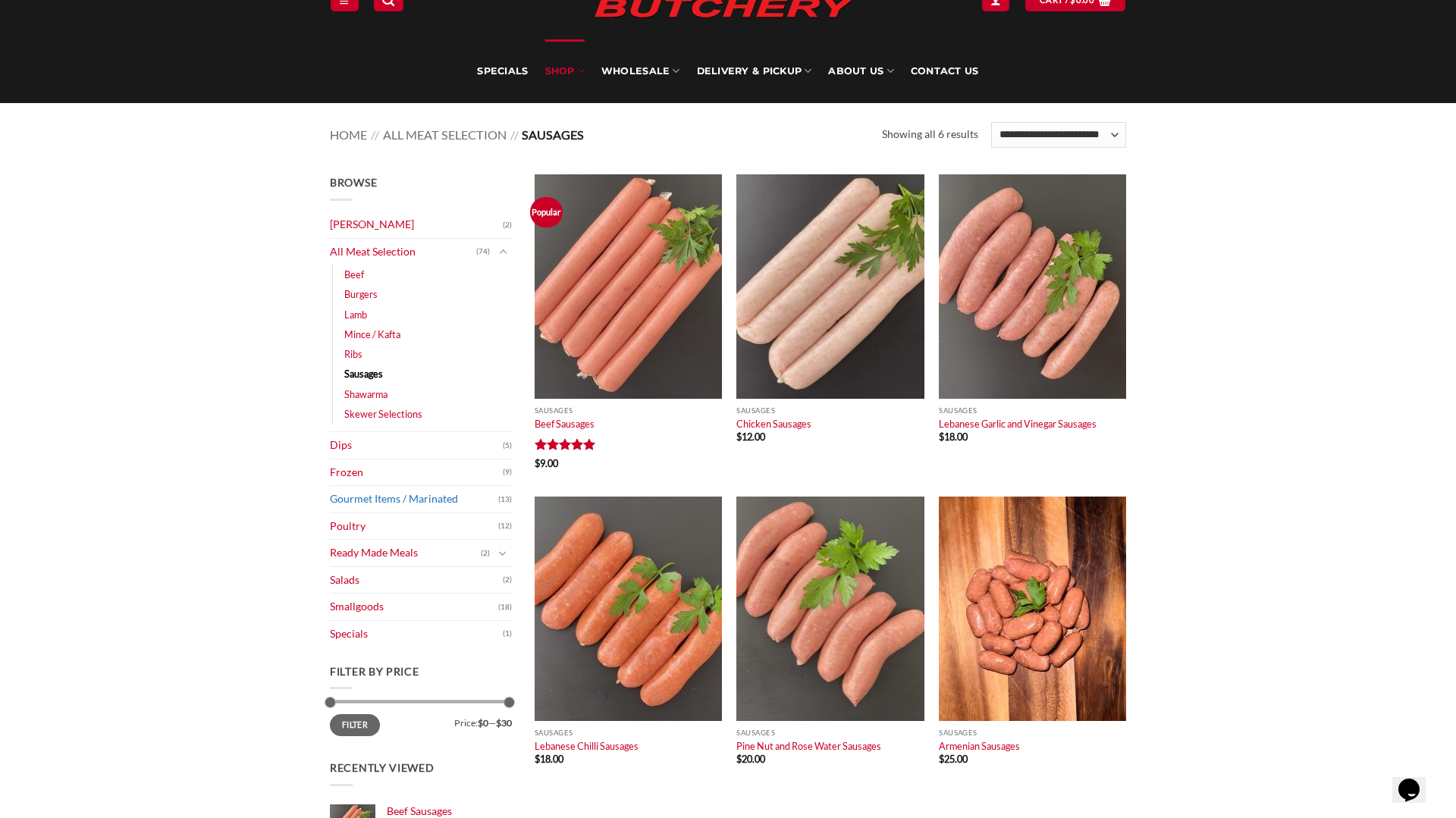
click at [383, 491] on link "Gourmet Items / Marinated" at bounding box center [414, 499] width 169 height 27
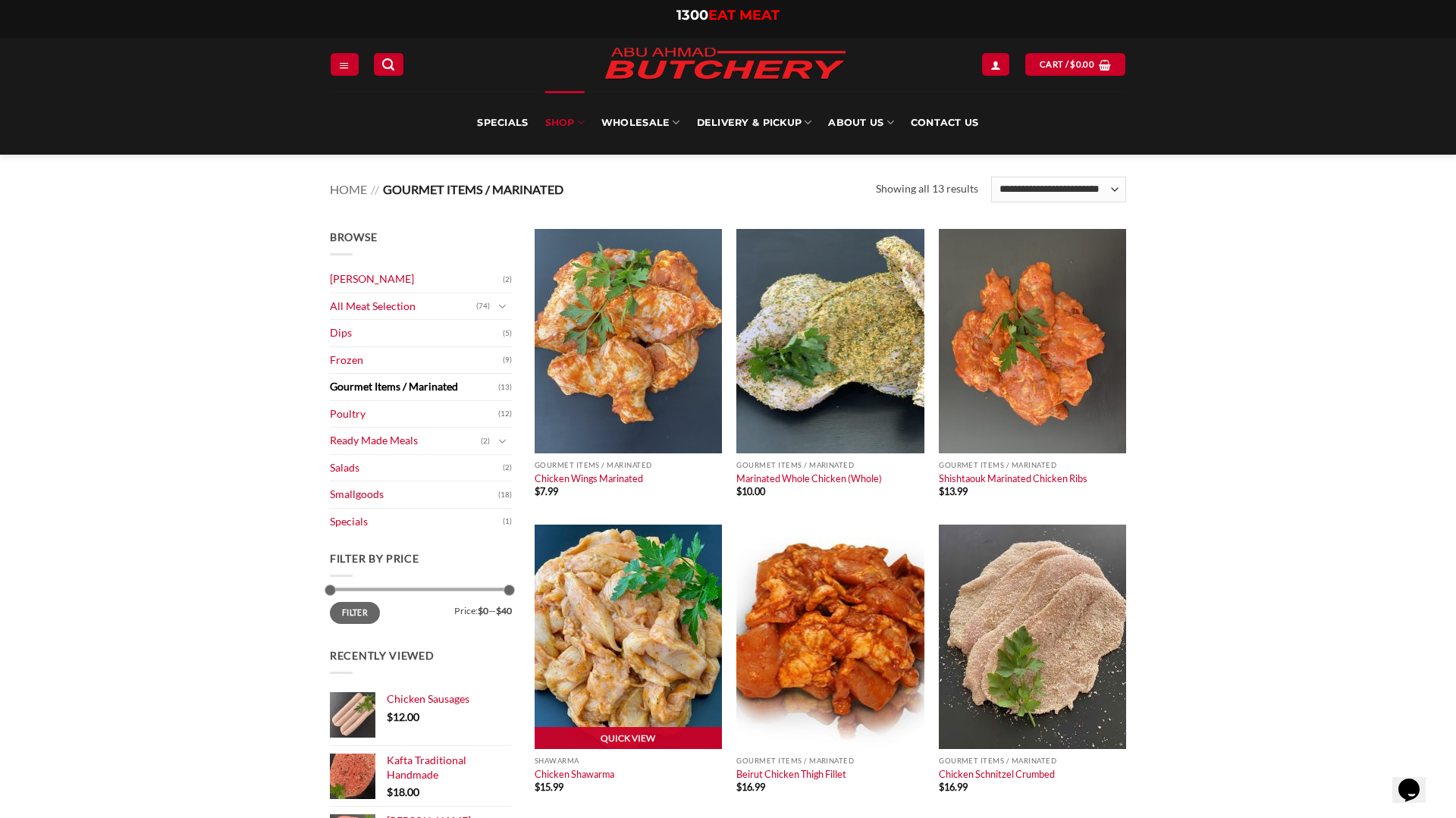
scroll to position [18, 0]
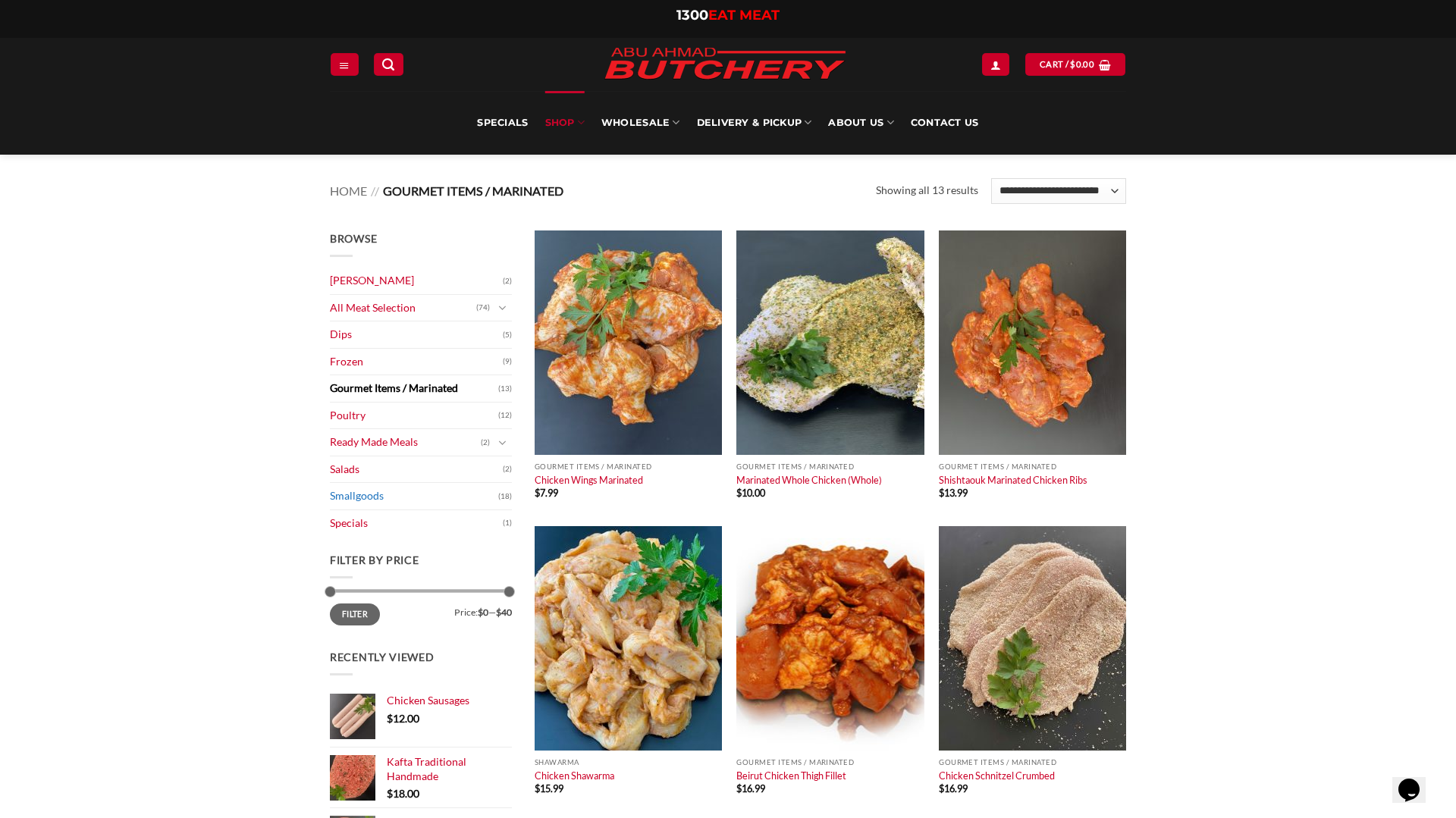
click at [369, 498] on link "Smallgoods" at bounding box center [414, 496] width 169 height 27
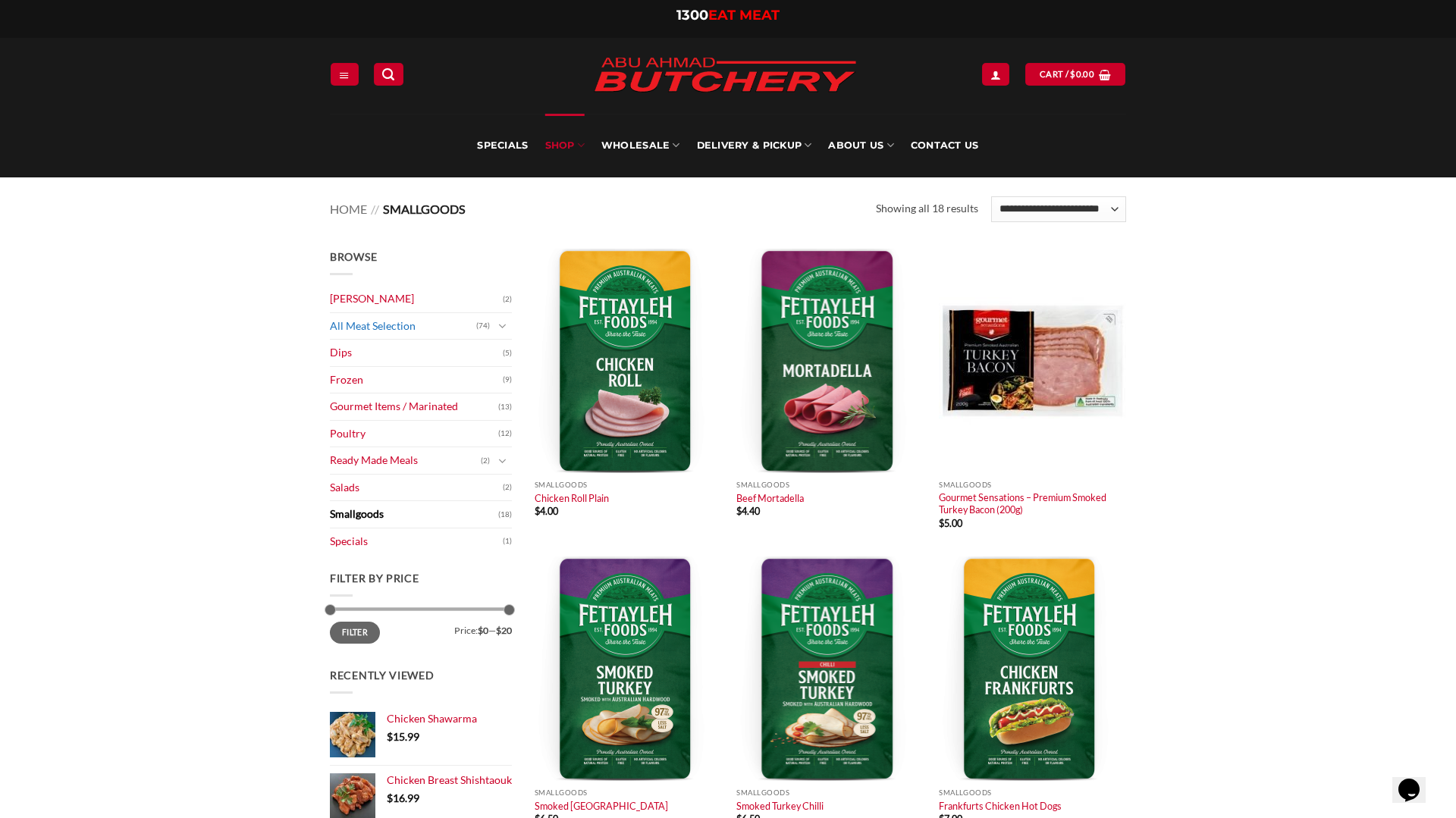
click at [359, 326] on link "All Meat Selection" at bounding box center [404, 326] width 147 height 27
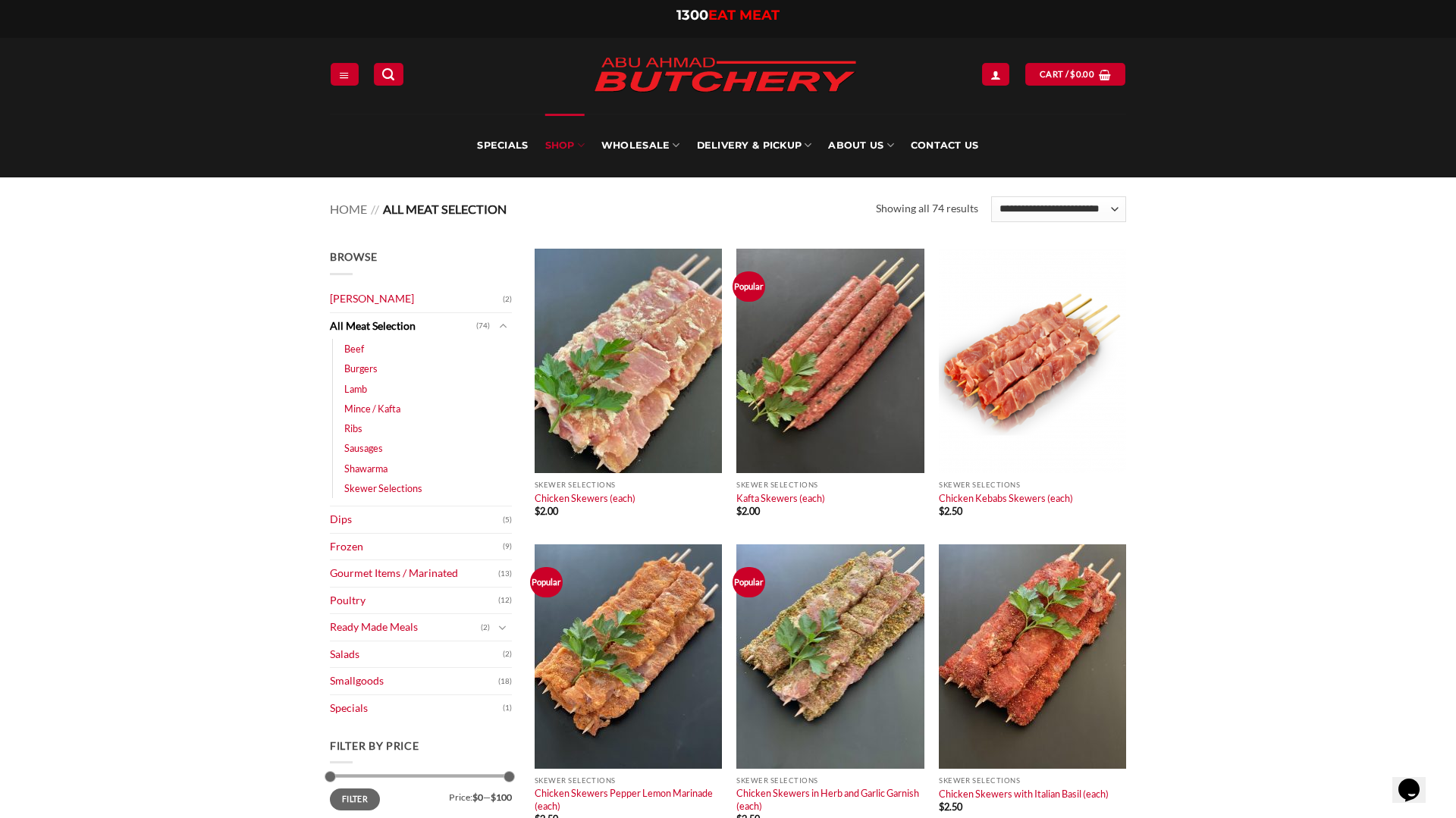
click at [405, 411] on li "Mince / Kafta (8)" at bounding box center [428, 408] width 168 height 20
click at [390, 408] on link "Mince / Kafta" at bounding box center [372, 408] width 56 height 20
